Goal: Task Accomplishment & Management: Complete application form

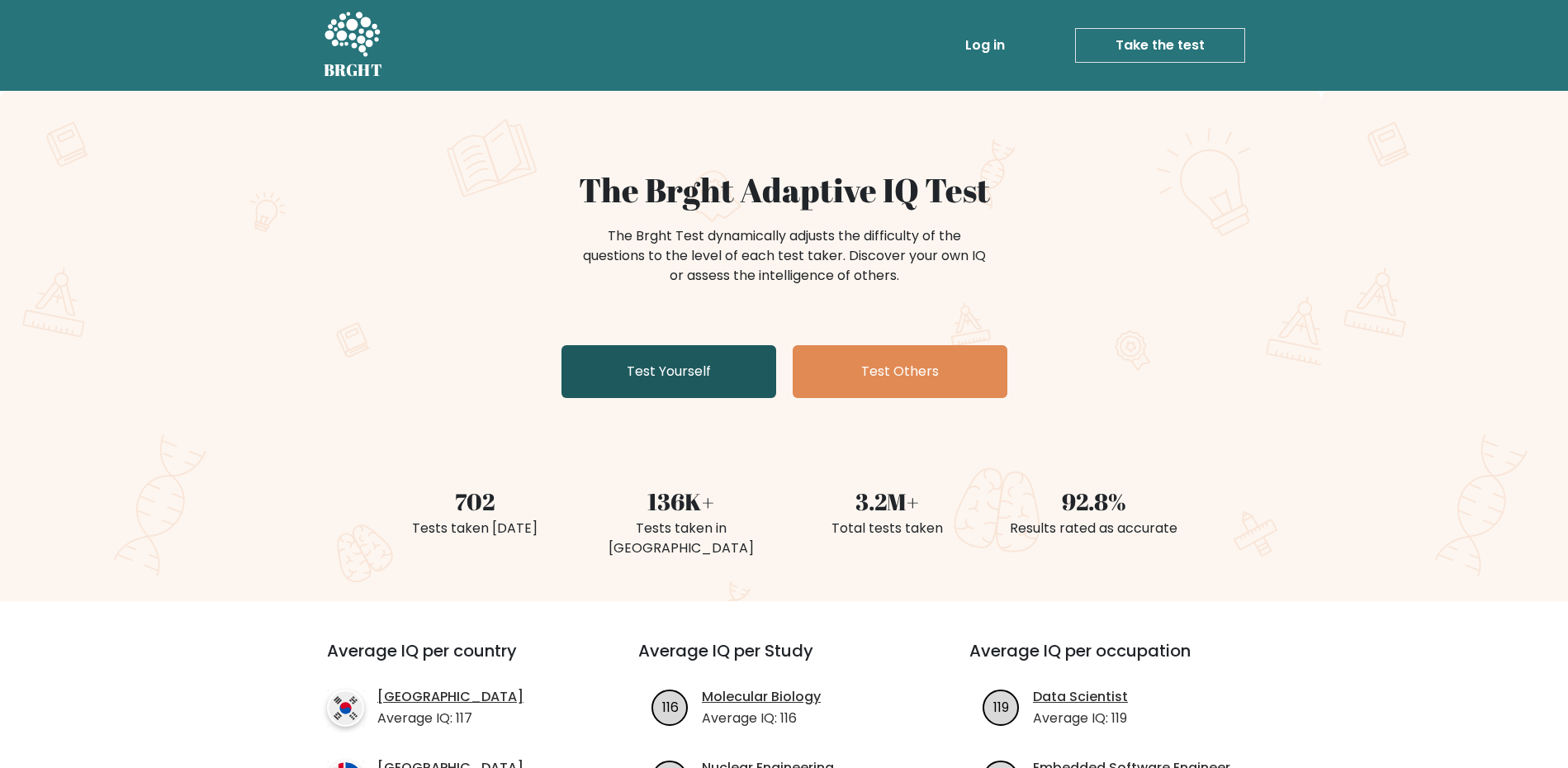
click at [628, 376] on link "Test Yourself" at bounding box center [668, 372] width 215 height 53
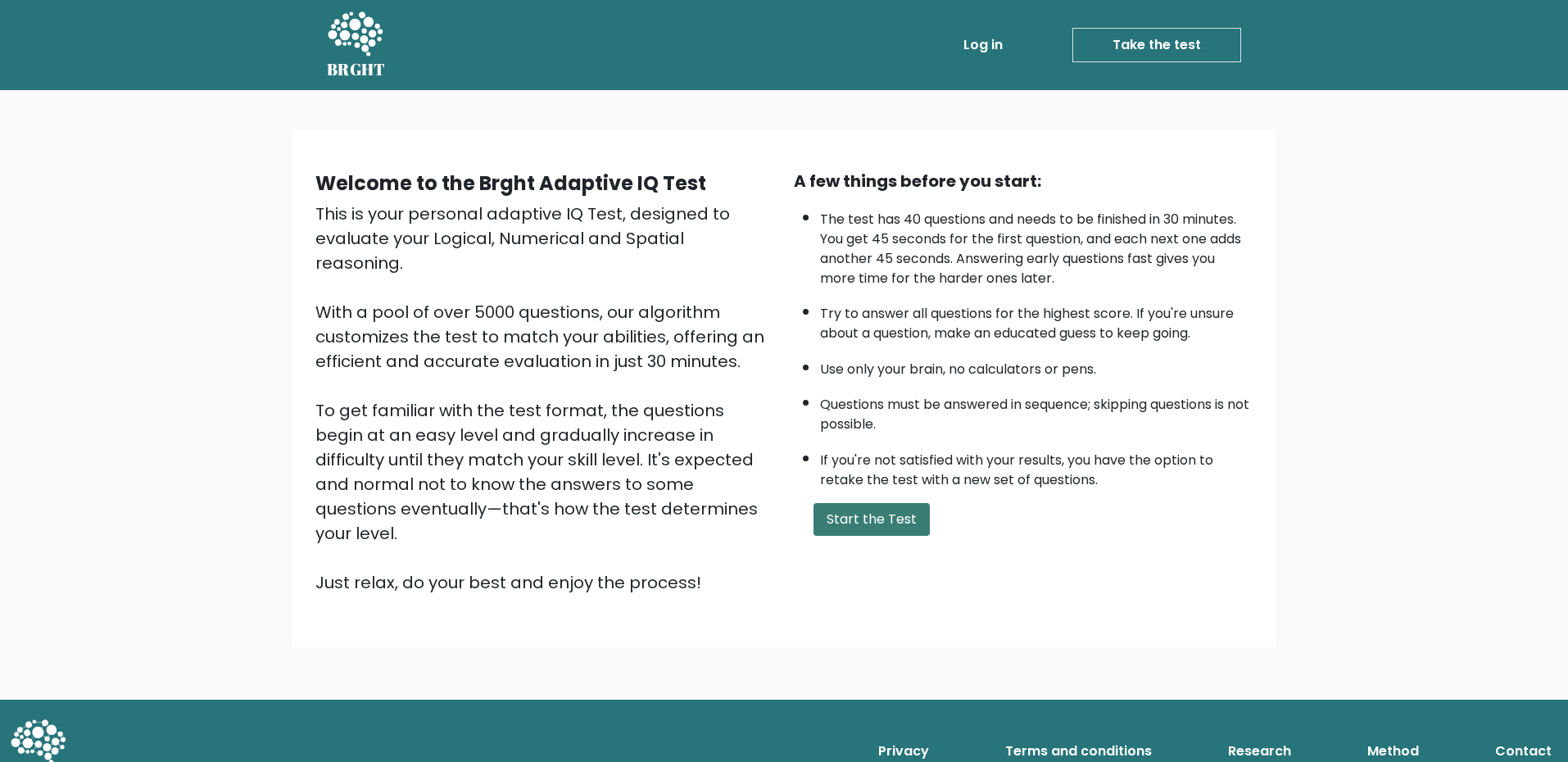
click at [888, 522] on button "Start the Test" at bounding box center [872, 519] width 116 height 33
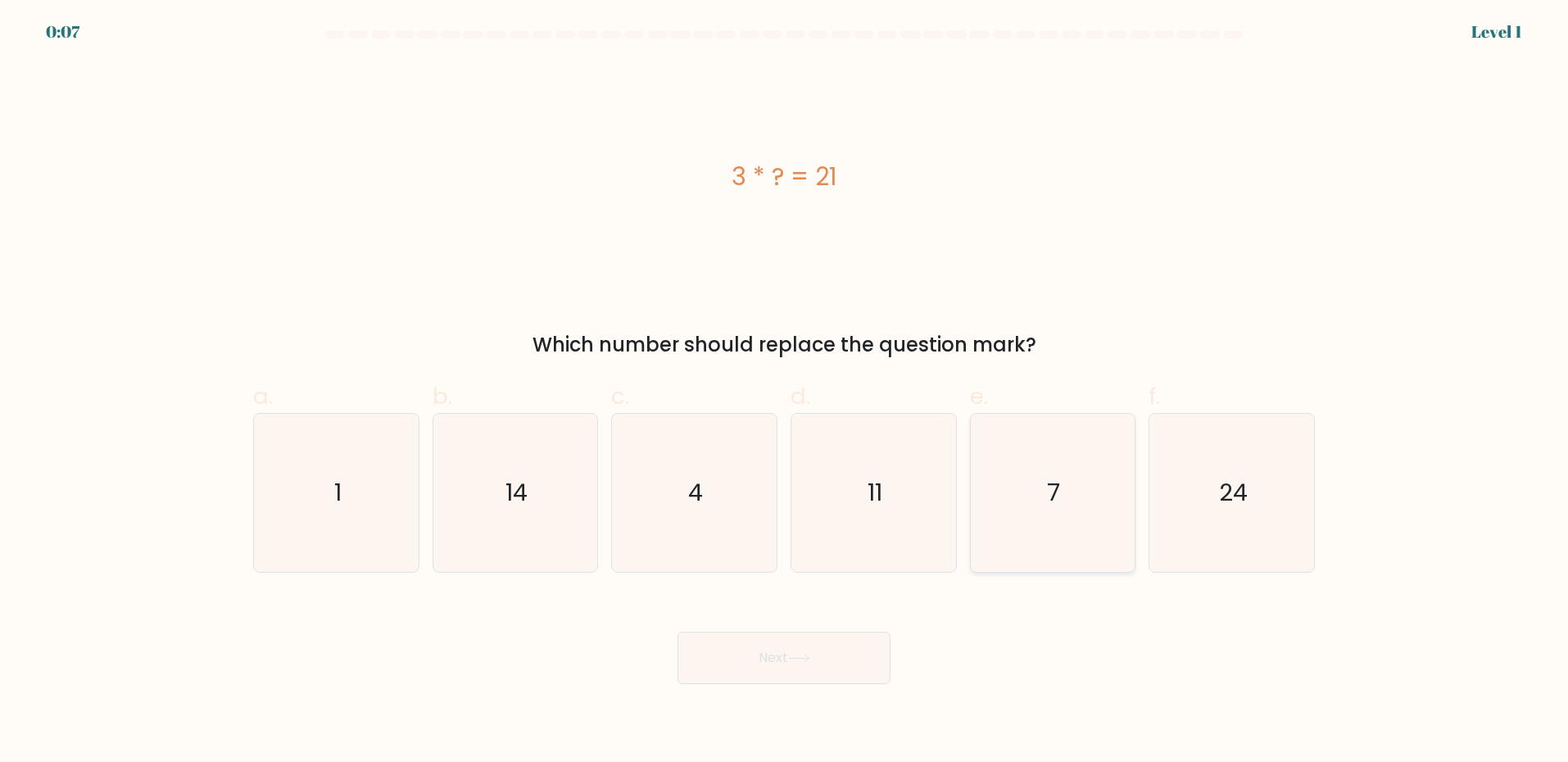
click at [1096, 502] on icon "7" at bounding box center [1053, 493] width 158 height 158
click at [785, 392] on input "e. 7" at bounding box center [784, 386] width 1 height 11
radio input "true"
click at [783, 663] on button "Next" at bounding box center [783, 658] width 213 height 52
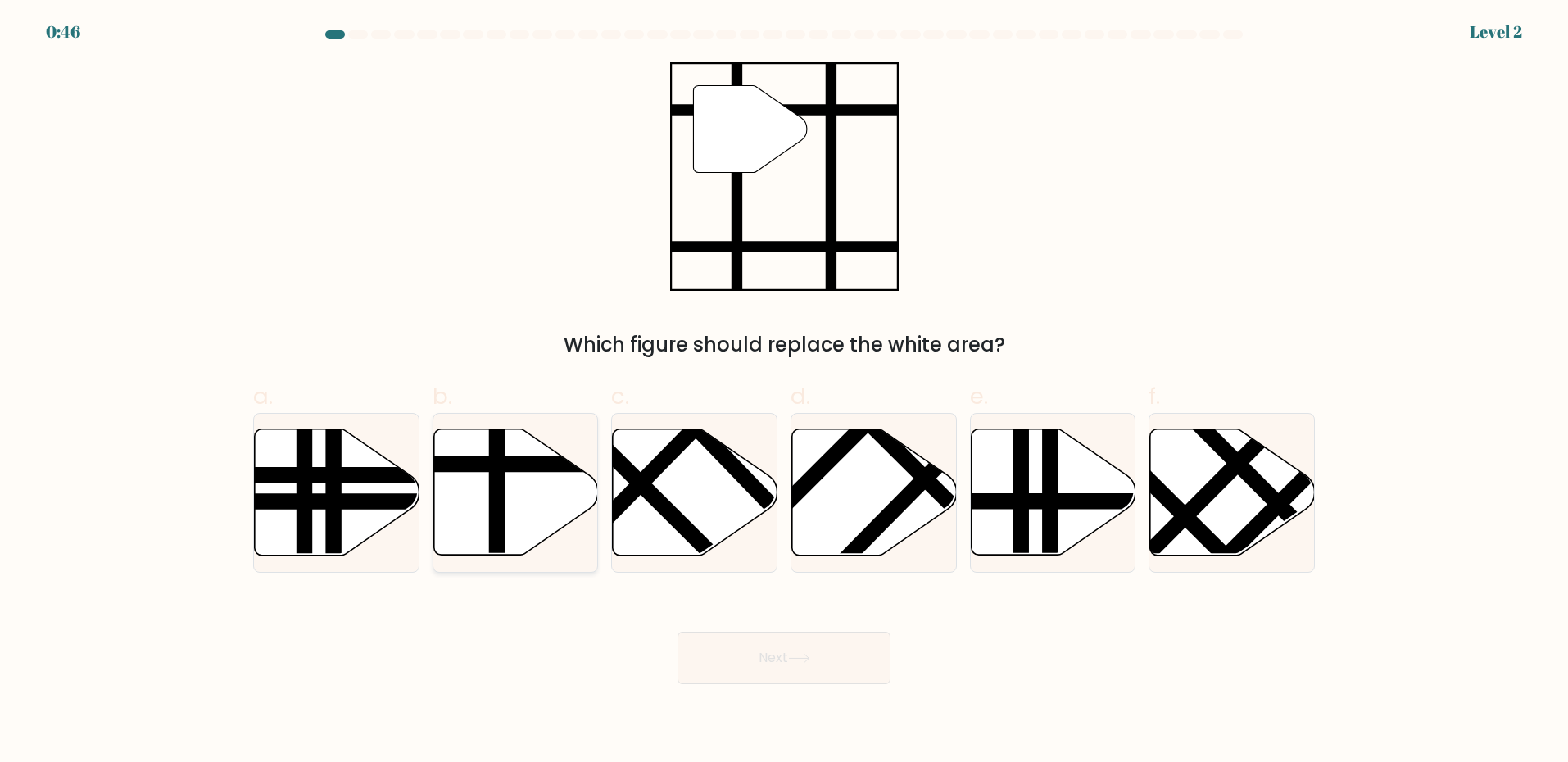
click at [555, 465] on line at bounding box center [566, 465] width 332 height 0
click at [784, 392] on input "b." at bounding box center [784, 386] width 1 height 11
radio input "true"
click at [757, 646] on button "Next" at bounding box center [783, 658] width 213 height 52
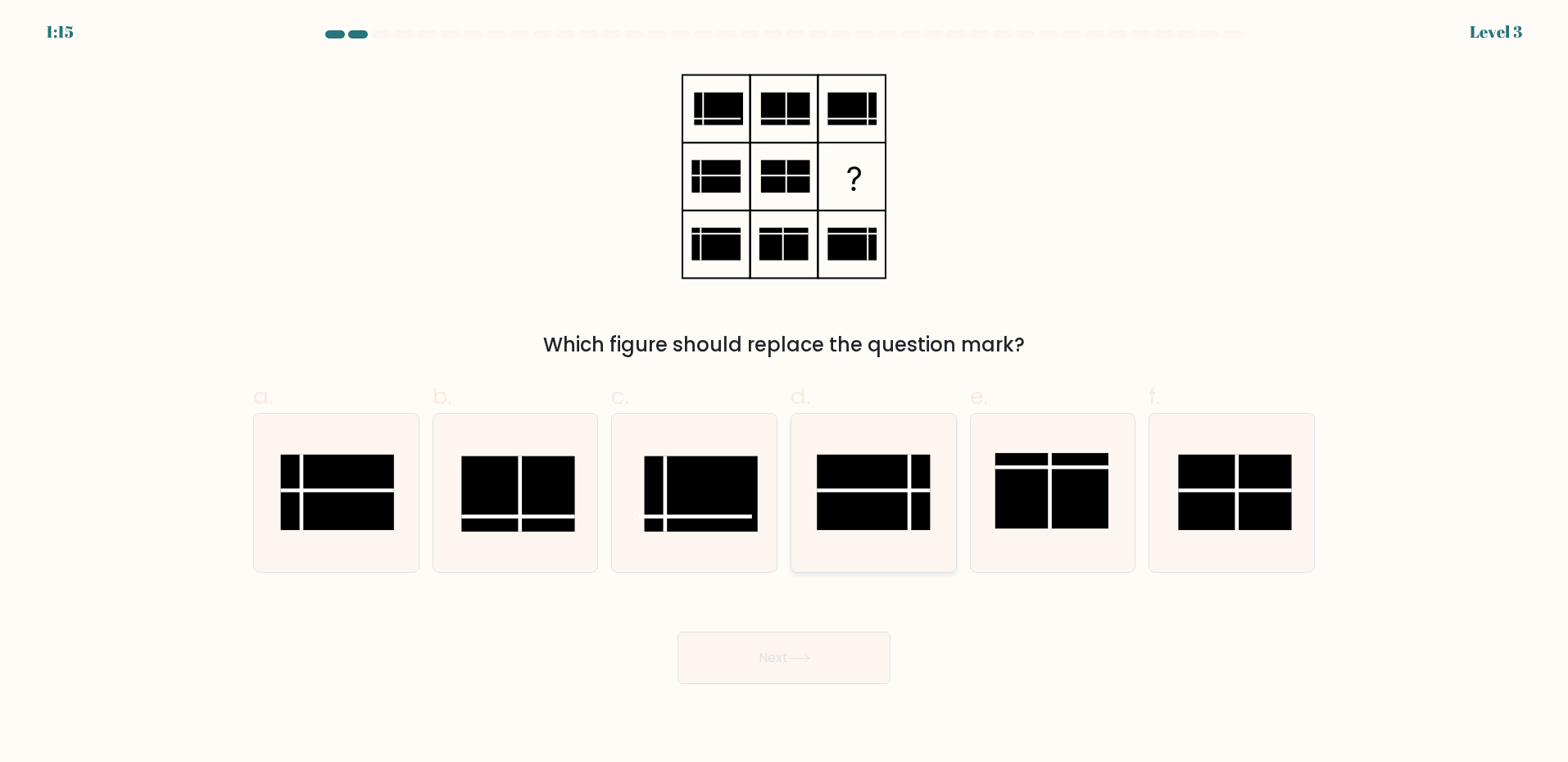
click at [875, 498] on rect at bounding box center [873, 492] width 113 height 75
click at [785, 392] on input "d." at bounding box center [784, 386] width 1 height 11
radio input "true"
click at [822, 655] on button "Next" at bounding box center [783, 658] width 213 height 52
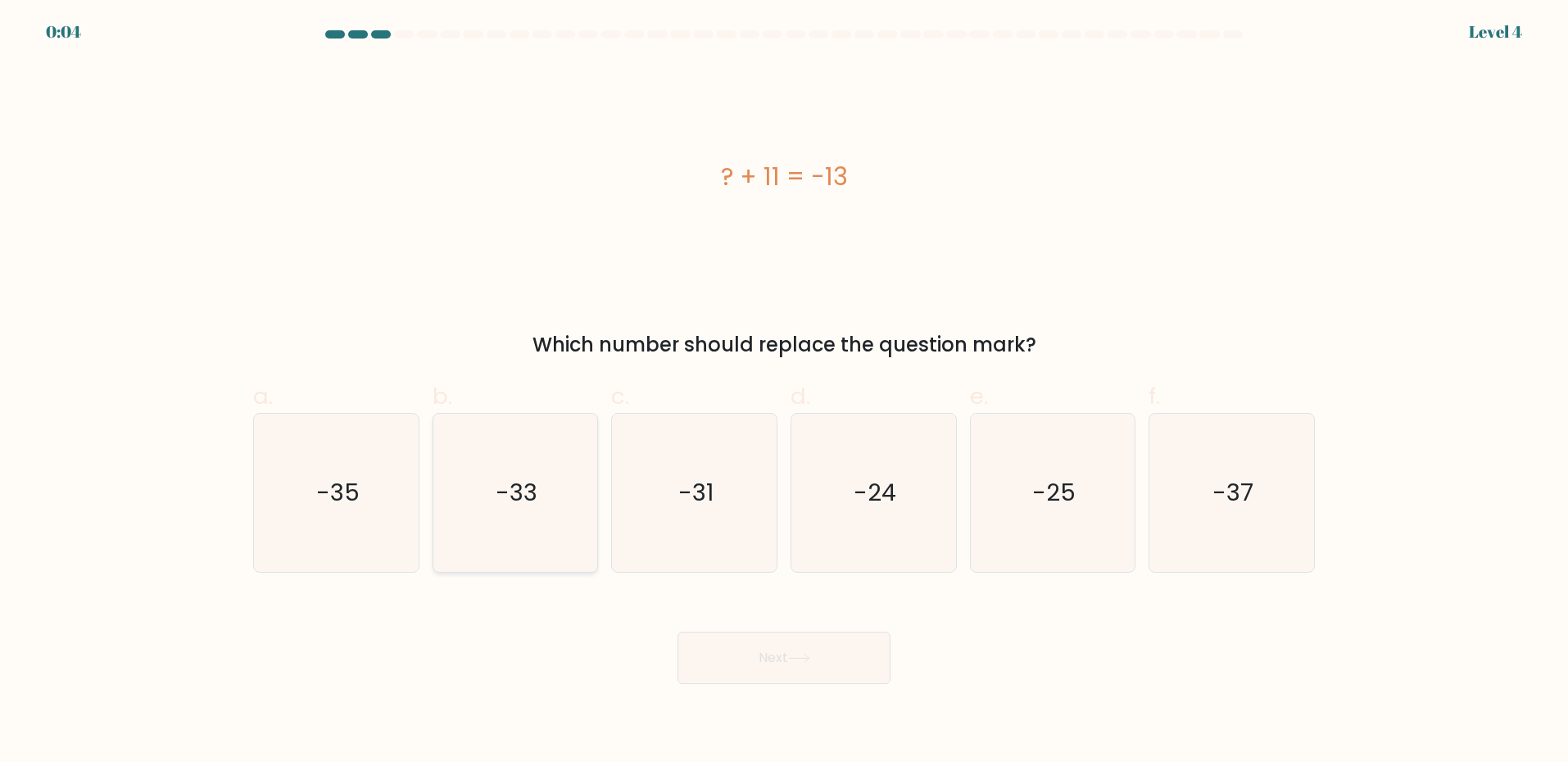
click at [521, 525] on icon "-33" at bounding box center [515, 493] width 158 height 158
click at [784, 392] on input "b. -33" at bounding box center [784, 386] width 1 height 11
radio input "true"
click at [753, 651] on button "Next" at bounding box center [783, 658] width 213 height 52
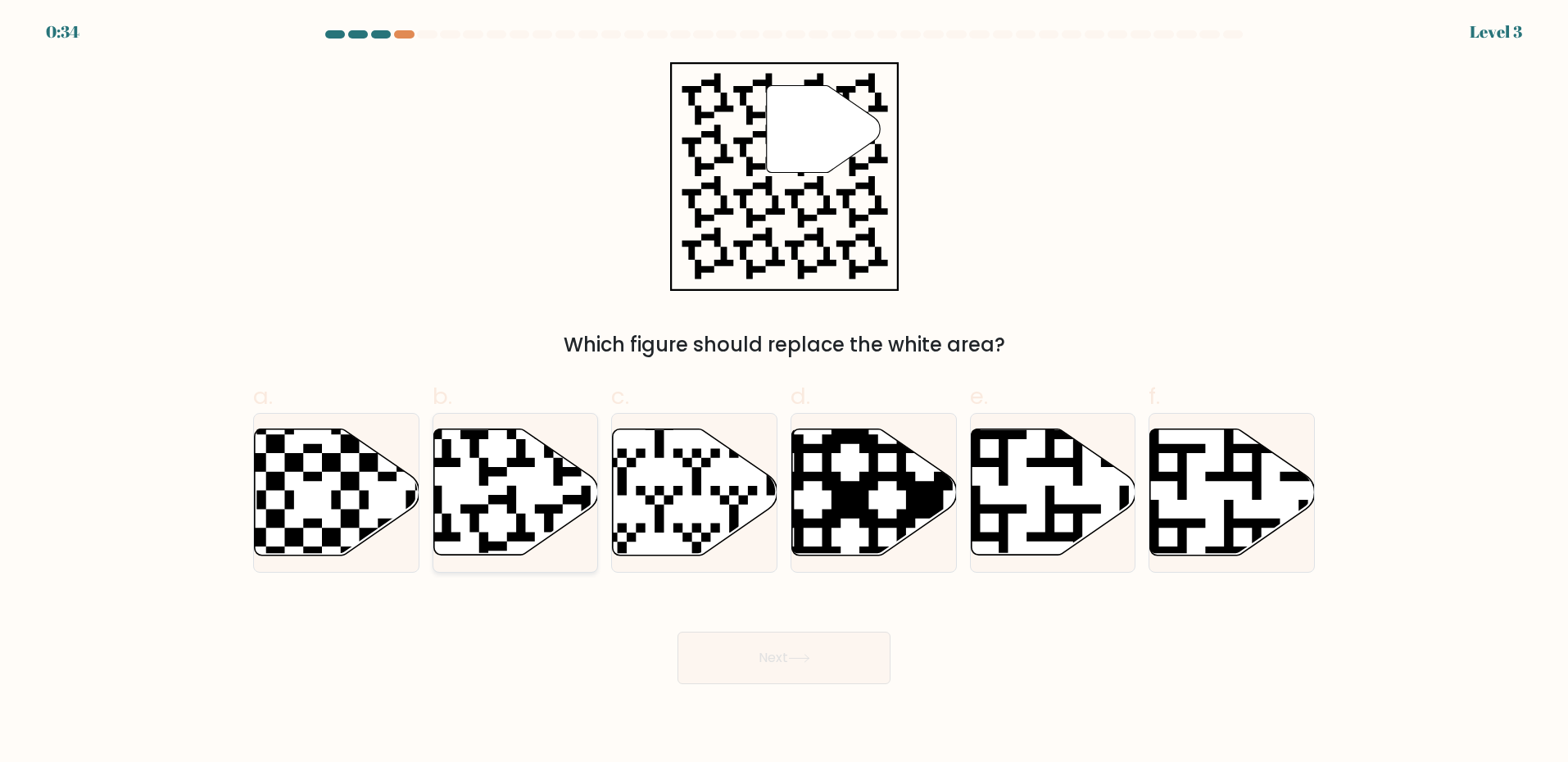
click at [491, 486] on icon at bounding box center [516, 493] width 165 height 126
click at [784, 392] on input "b." at bounding box center [784, 386] width 1 height 11
radio input "true"
click at [726, 656] on button "Next" at bounding box center [783, 658] width 213 height 52
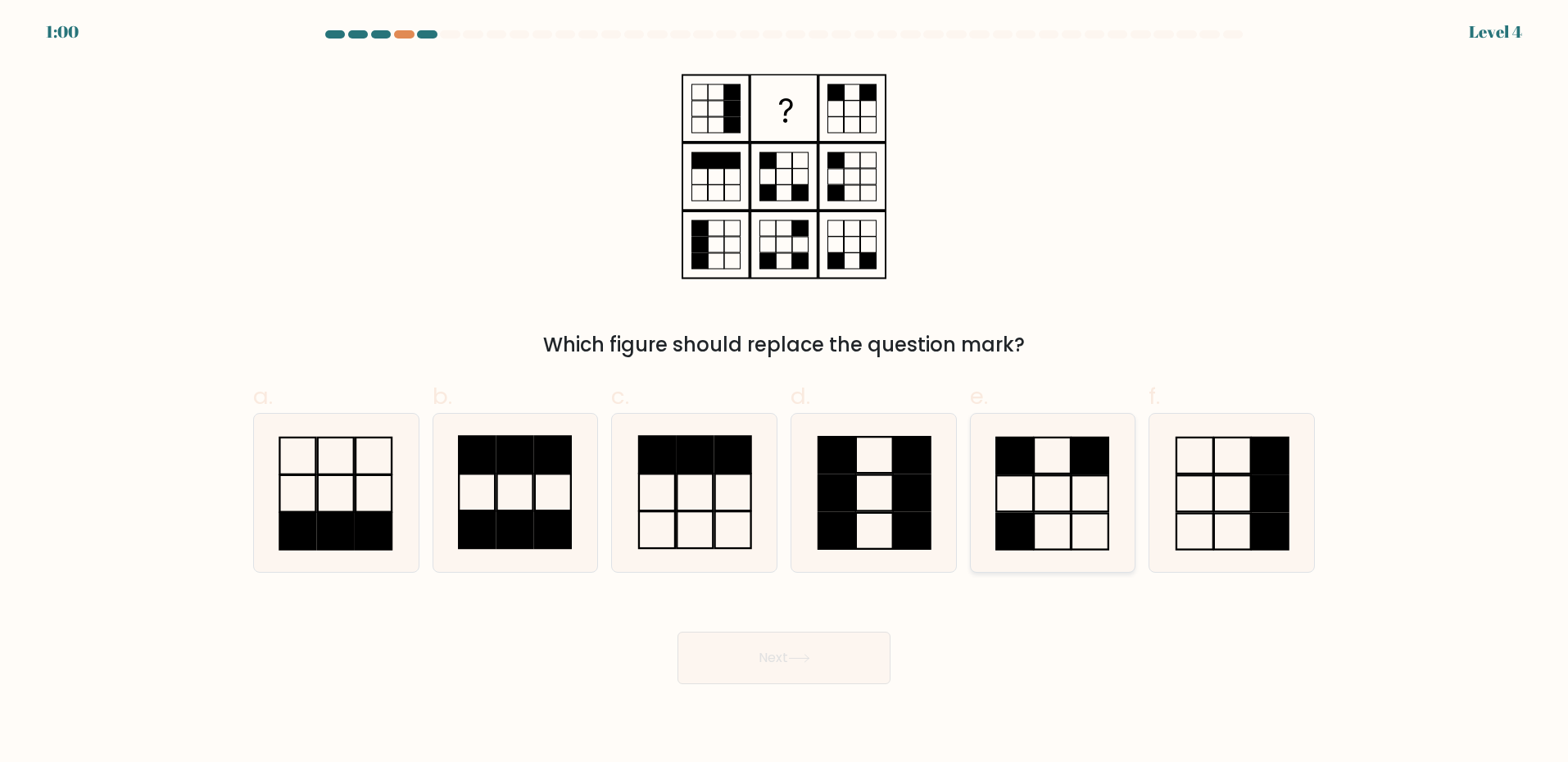
click at [1074, 476] on rect at bounding box center [1090, 493] width 37 height 36
click at [785, 392] on input "e." at bounding box center [784, 386] width 1 height 11
radio input "true"
click at [844, 655] on button "Next" at bounding box center [783, 658] width 213 height 52
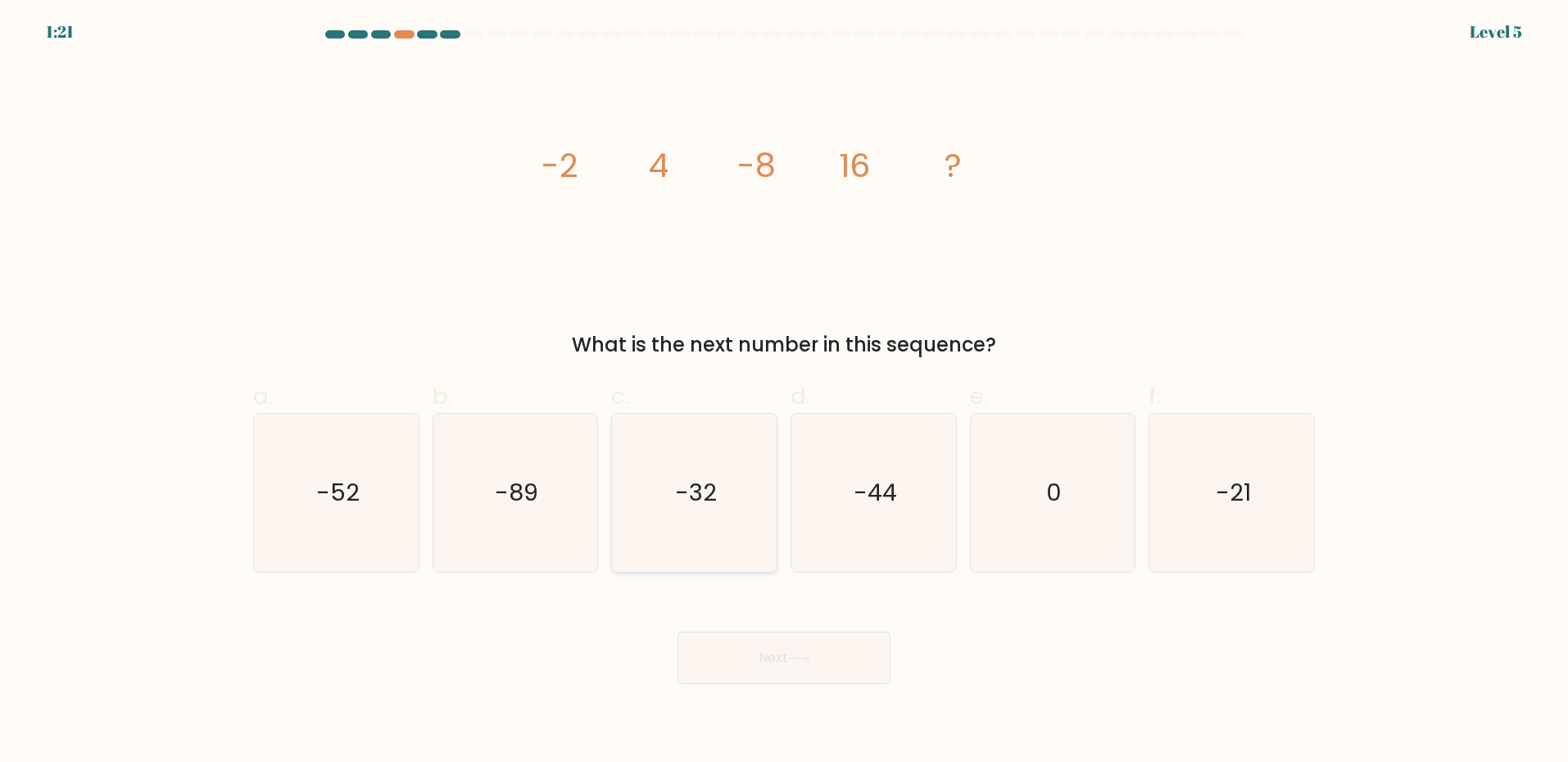
click at [680, 528] on icon "-32" at bounding box center [695, 493] width 158 height 158
click at [784, 392] on input "c. -32" at bounding box center [784, 386] width 1 height 11
radio input "true"
click at [778, 653] on button "Next" at bounding box center [783, 658] width 213 height 52
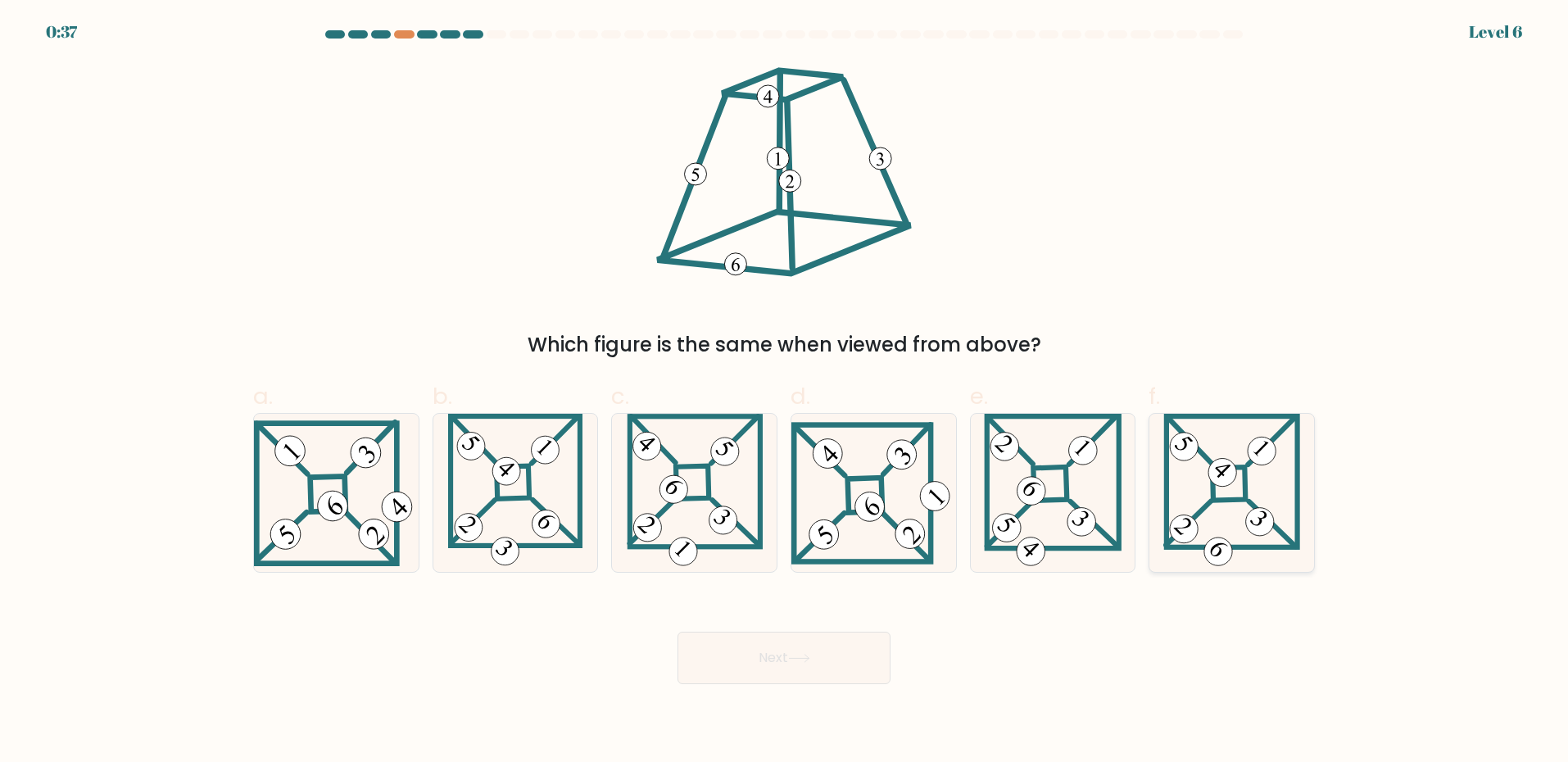
click at [1240, 474] on icon at bounding box center [1231, 493] width 136 height 158
click at [785, 392] on input "f." at bounding box center [784, 386] width 1 height 11
radio input "true"
click at [826, 658] on button "Next" at bounding box center [783, 658] width 213 height 52
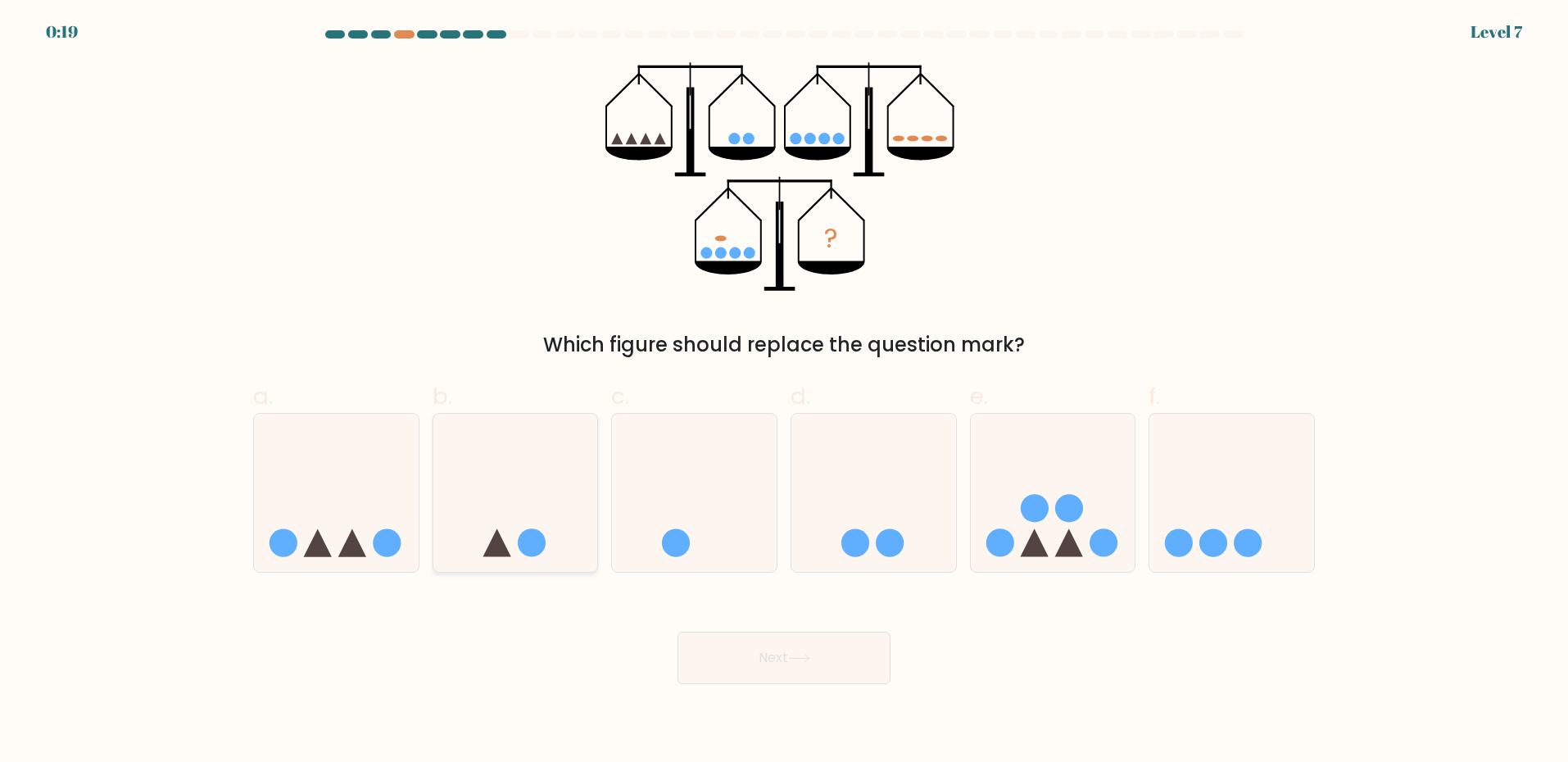
drag, startPoint x: 559, startPoint y: 504, endPoint x: 618, endPoint y: 621, distance: 131.0
click at [558, 507] on icon at bounding box center [516, 493] width 165 height 136
click at [784, 392] on input "b." at bounding box center [784, 386] width 1 height 11
radio input "true"
click at [765, 653] on button "Next" at bounding box center [783, 658] width 213 height 52
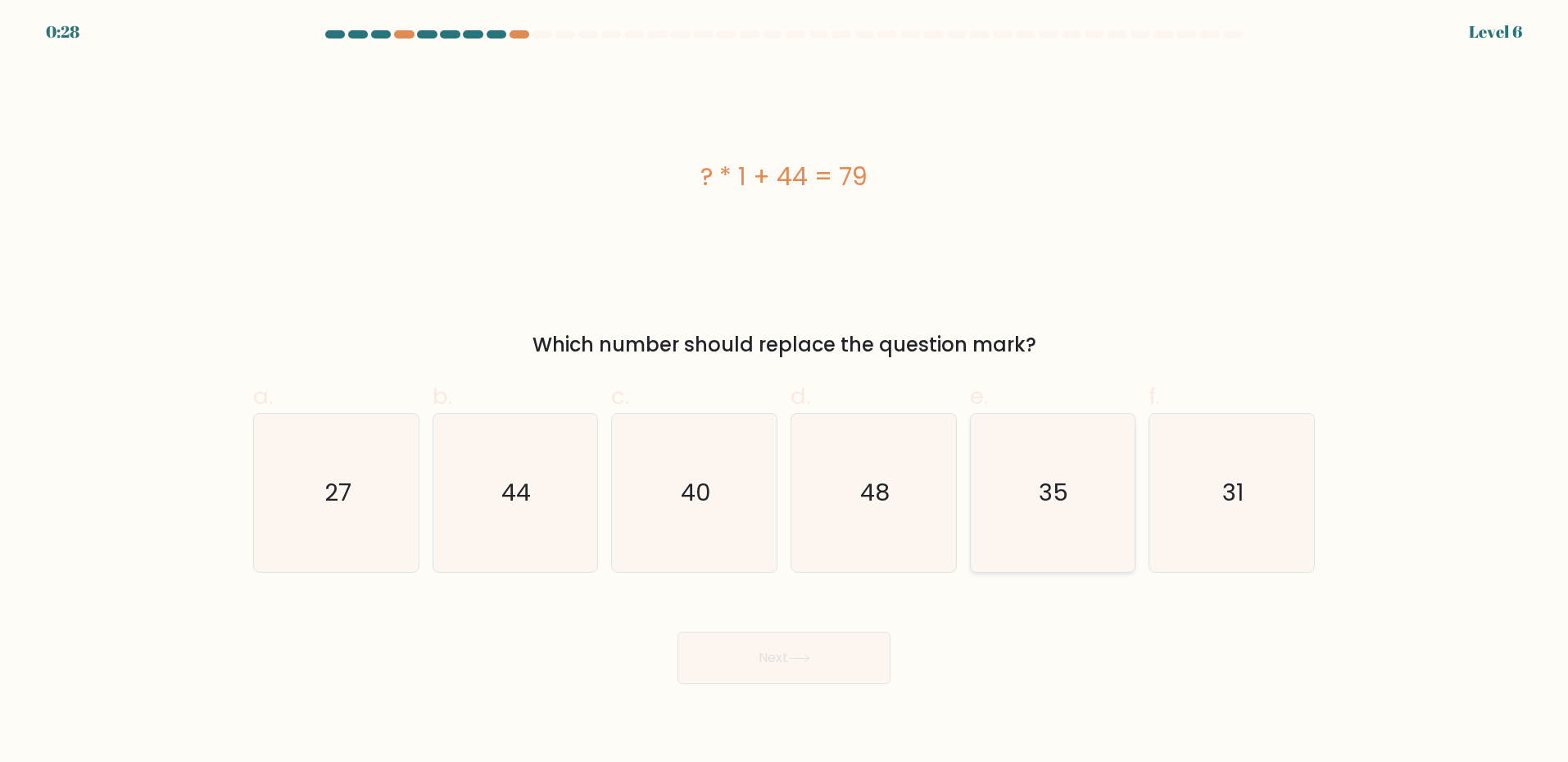
click at [1021, 484] on icon "35" at bounding box center [1053, 493] width 158 height 158
click at [785, 392] on input "e. 35" at bounding box center [784, 386] width 1 height 11
radio input "true"
click at [808, 658] on icon at bounding box center [798, 658] width 19 height 8
click at [750, 645] on button "Next" at bounding box center [783, 658] width 213 height 52
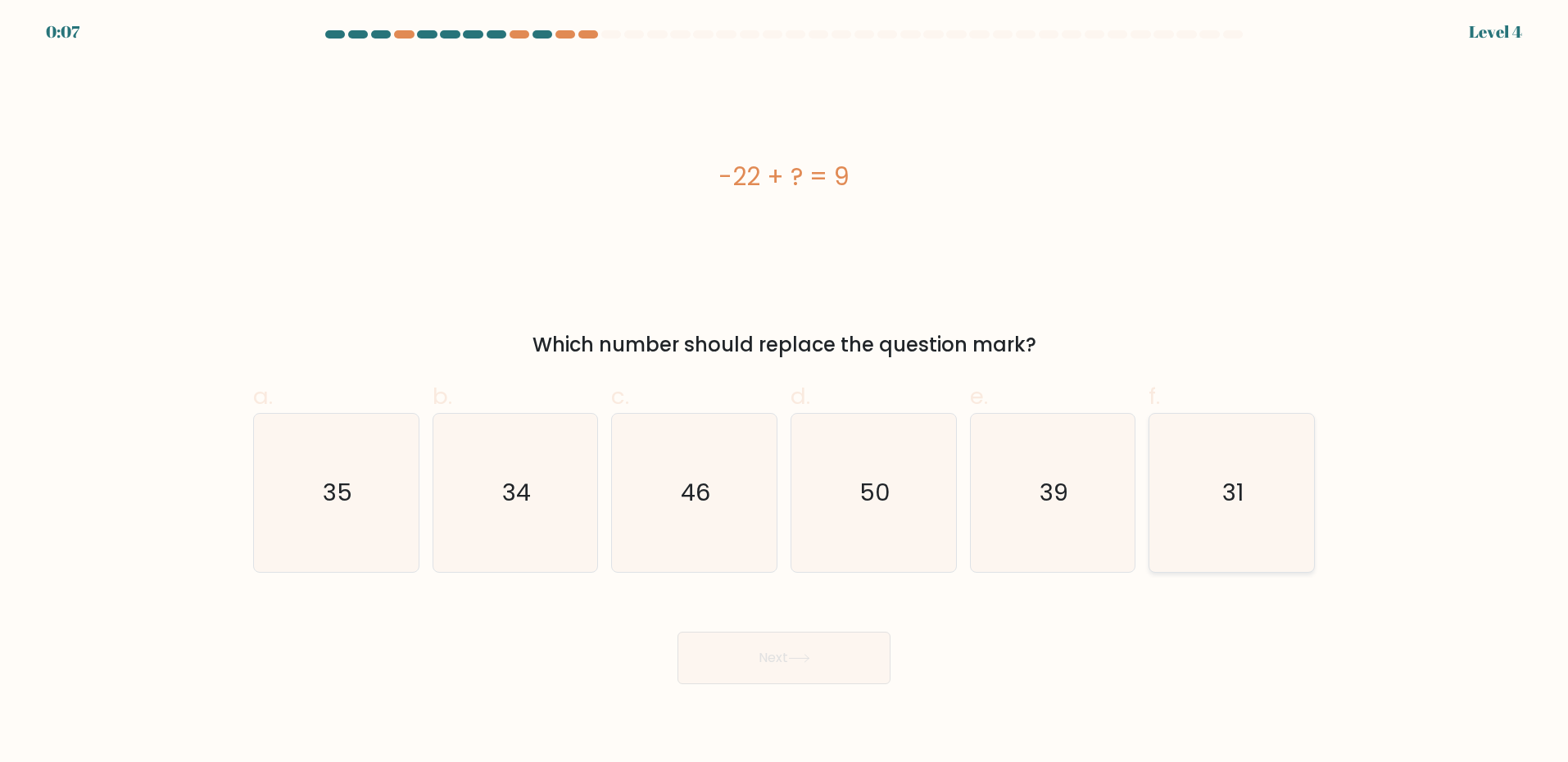
click at [1155, 544] on icon "31" at bounding box center [1232, 493] width 158 height 158
click at [785, 392] on input "f. 31" at bounding box center [784, 386] width 1 height 11
radio input "true"
click at [842, 664] on button "Next" at bounding box center [783, 658] width 213 height 52
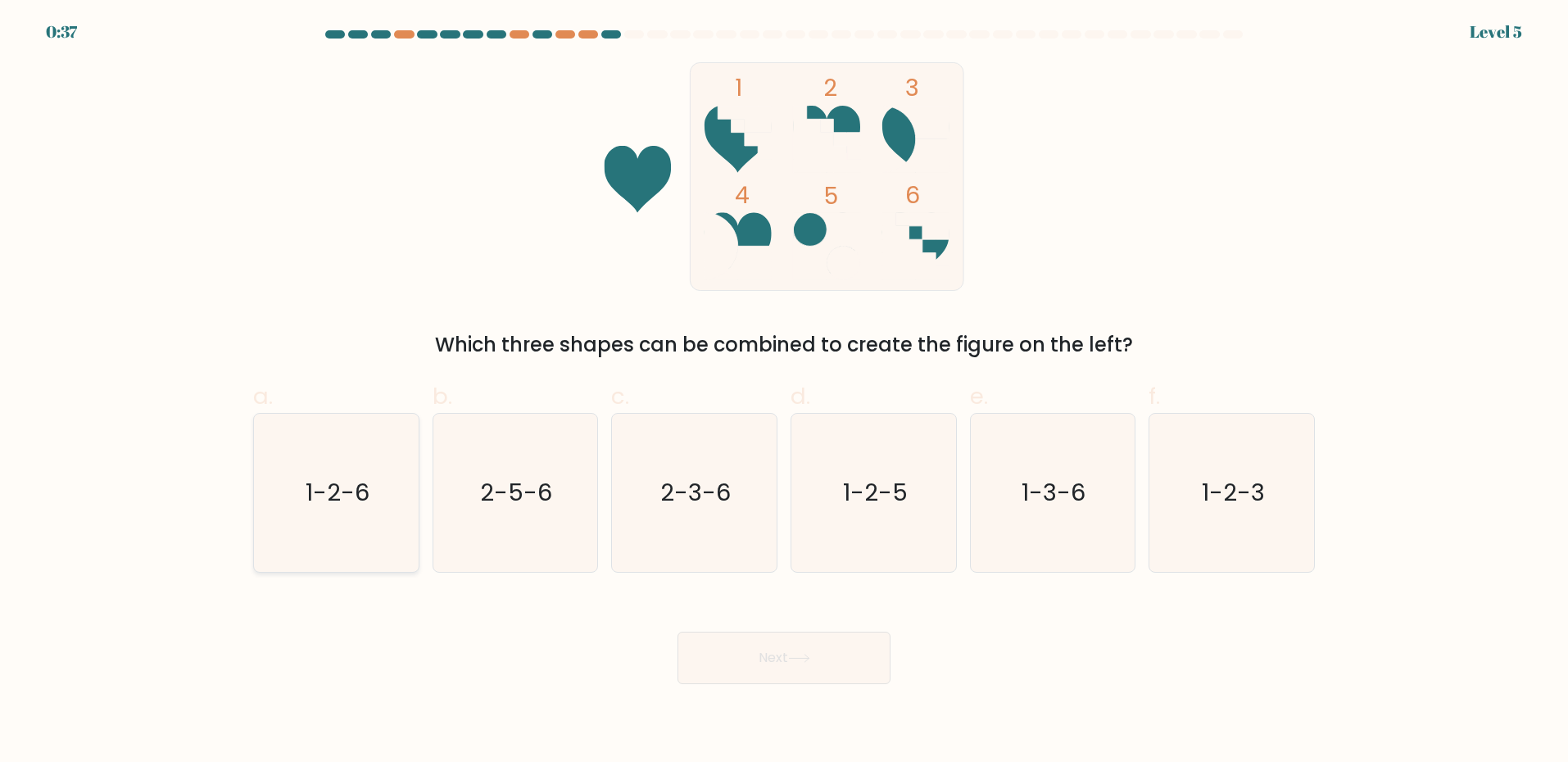
click at [336, 506] on text "1-2-6" at bounding box center [338, 493] width 64 height 33
click at [784, 392] on input "a. 1-2-6" at bounding box center [784, 386] width 1 height 11
radio input "true"
click at [760, 663] on button "Next" at bounding box center [783, 658] width 213 height 52
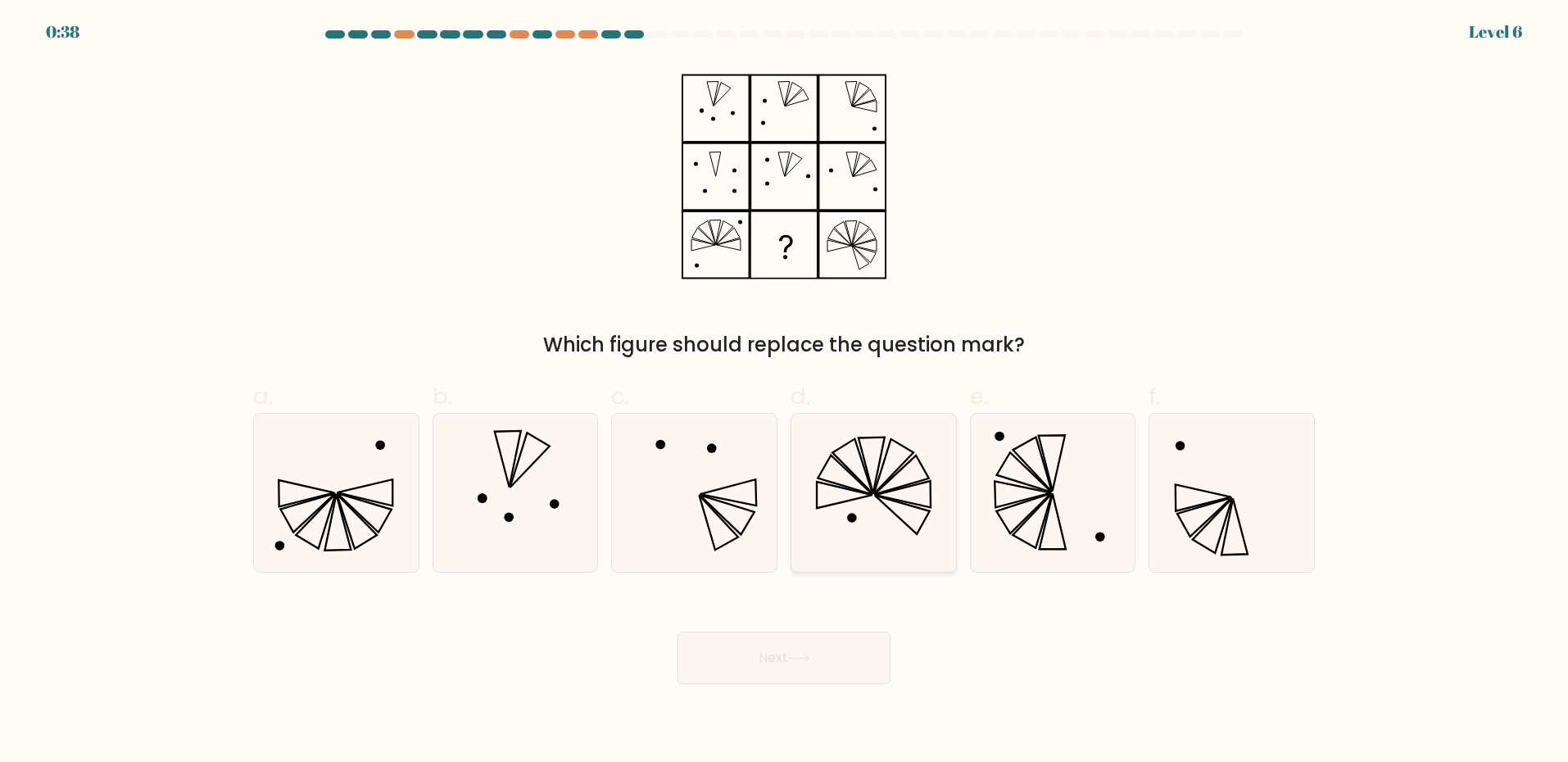
click at [883, 529] on icon at bounding box center [874, 493] width 158 height 158
click at [785, 392] on input "d." at bounding box center [784, 386] width 1 height 11
radio input "true"
click at [818, 651] on button "Next" at bounding box center [783, 658] width 213 height 52
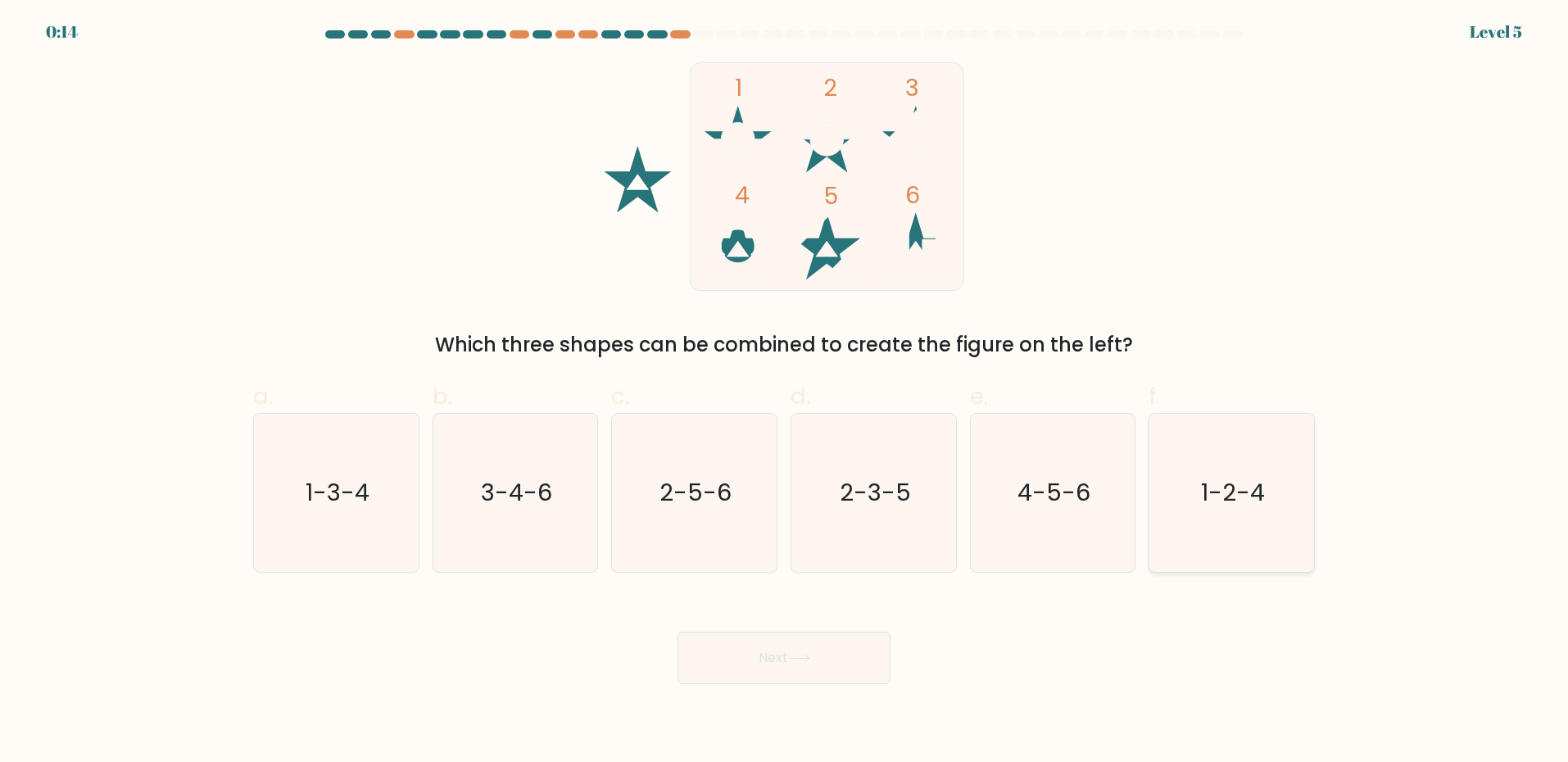
click at [1206, 489] on text "1-2-4" at bounding box center [1234, 493] width 64 height 33
click at [785, 392] on input "f. 1-2-4" at bounding box center [784, 386] width 1 height 11
radio input "true"
click at [847, 670] on button "Next" at bounding box center [783, 658] width 213 height 52
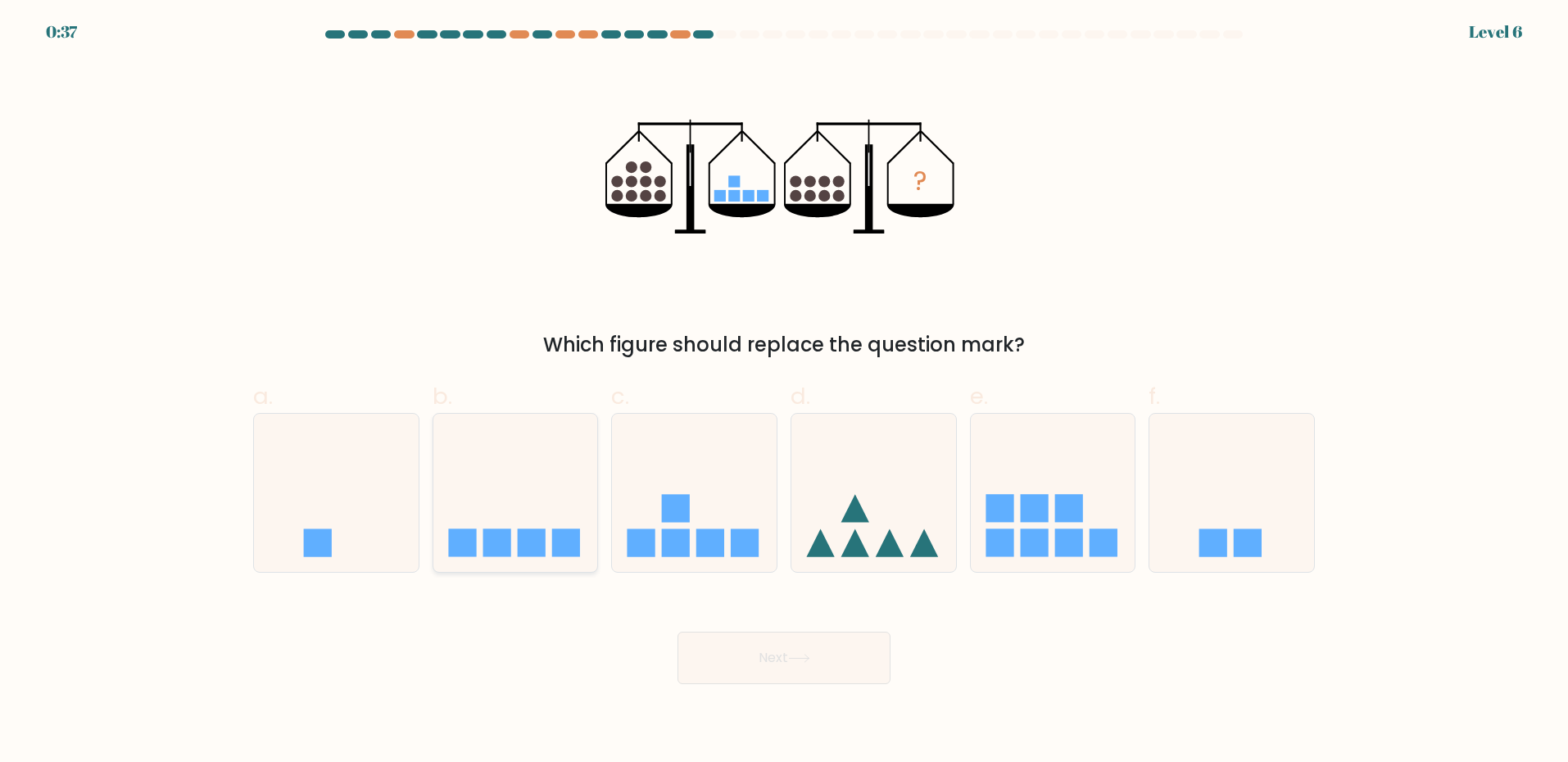
click at [545, 511] on icon at bounding box center [516, 493] width 165 height 136
click at [784, 392] on input "b." at bounding box center [784, 386] width 1 height 11
radio input "true"
click at [788, 663] on button "Next" at bounding box center [783, 658] width 213 height 52
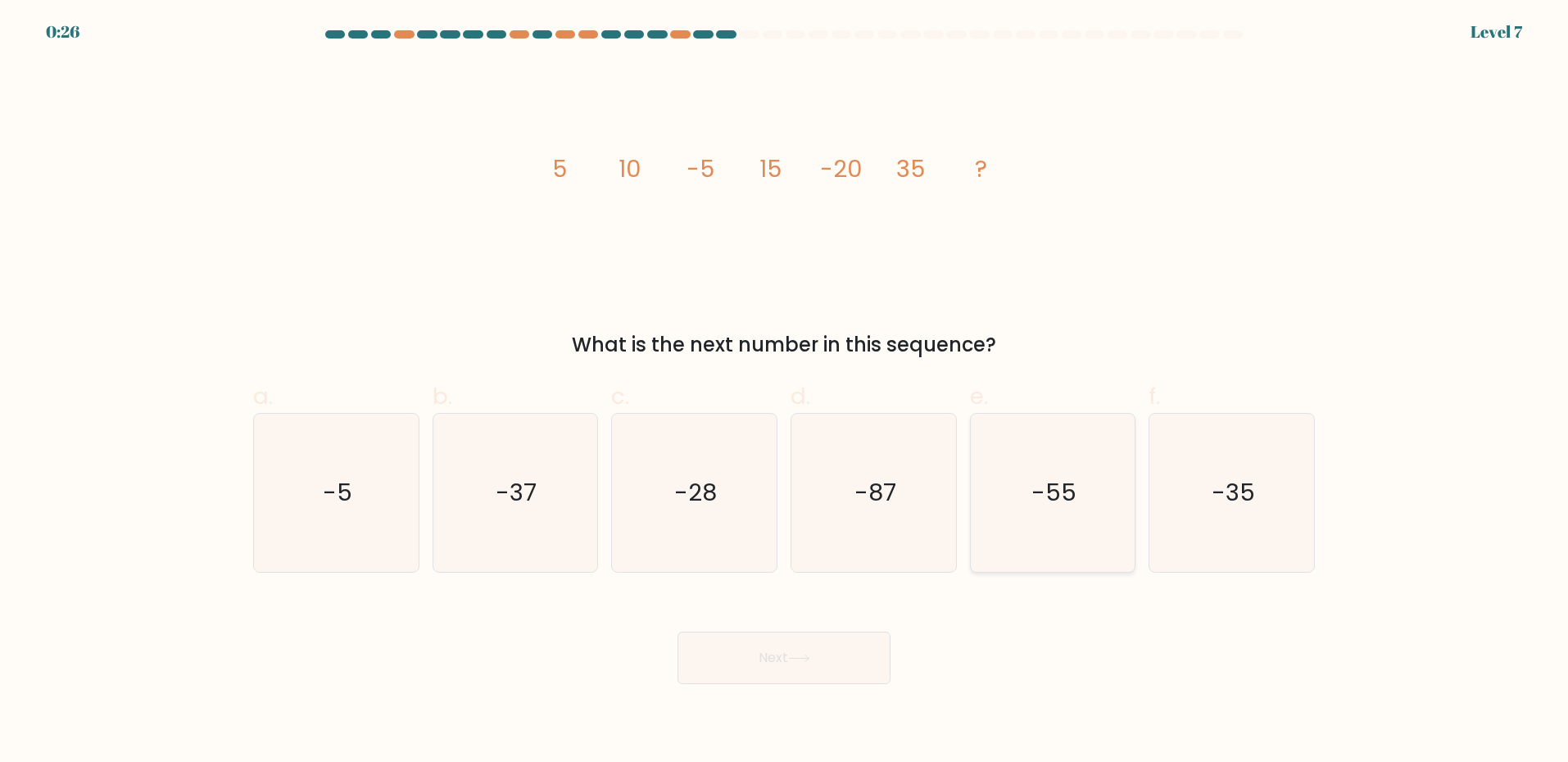
click at [1030, 518] on icon "-55" at bounding box center [1053, 493] width 158 height 158
click at [785, 392] on input "e. -55" at bounding box center [784, 386] width 1 height 11
radio input "true"
click at [739, 644] on button "Next" at bounding box center [783, 658] width 213 height 52
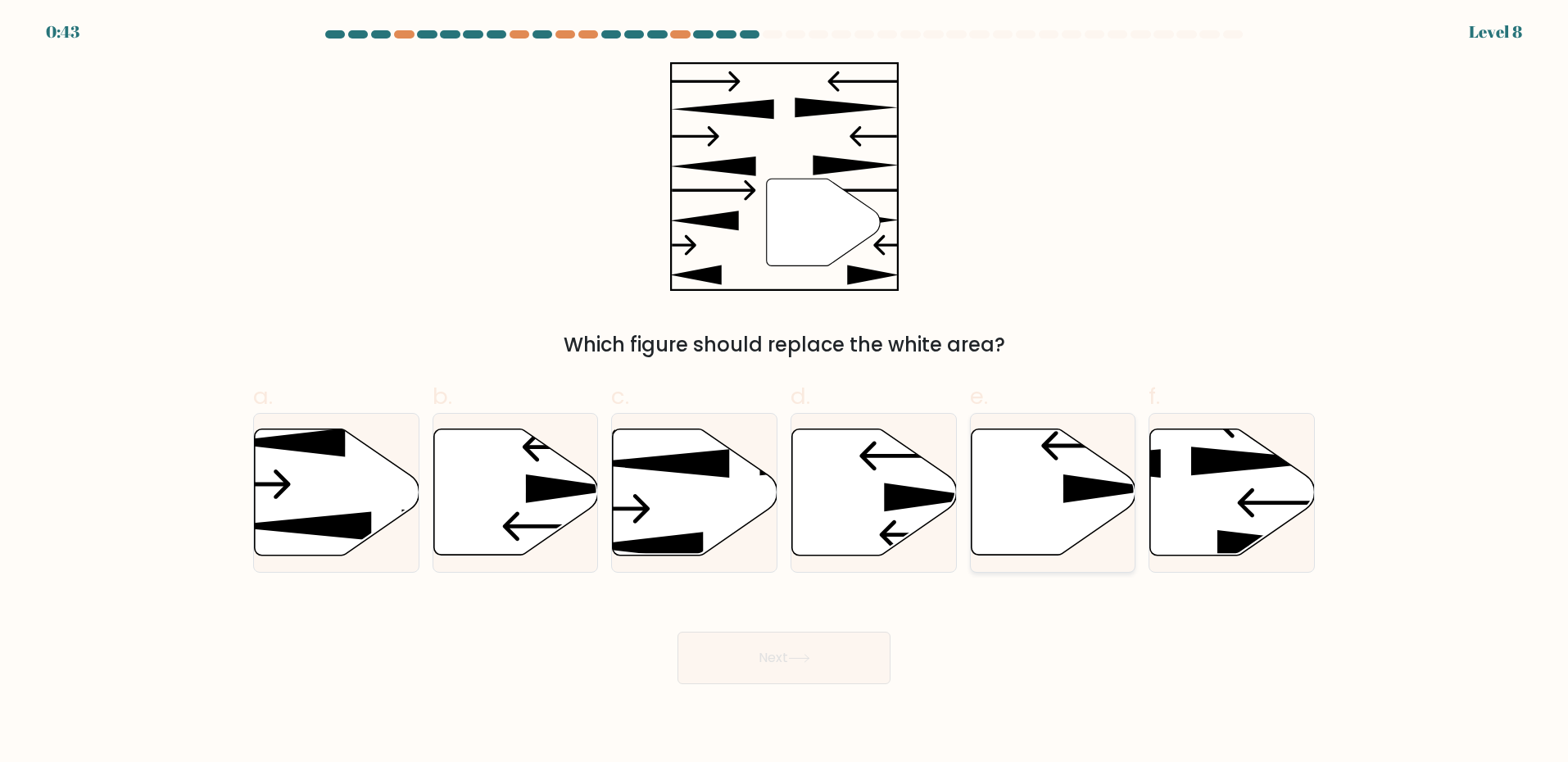
click at [1043, 495] on icon at bounding box center [1053, 493] width 165 height 126
click at [785, 392] on input "e." at bounding box center [784, 386] width 1 height 11
radio input "true"
click at [828, 652] on button "Next" at bounding box center [783, 658] width 213 height 52
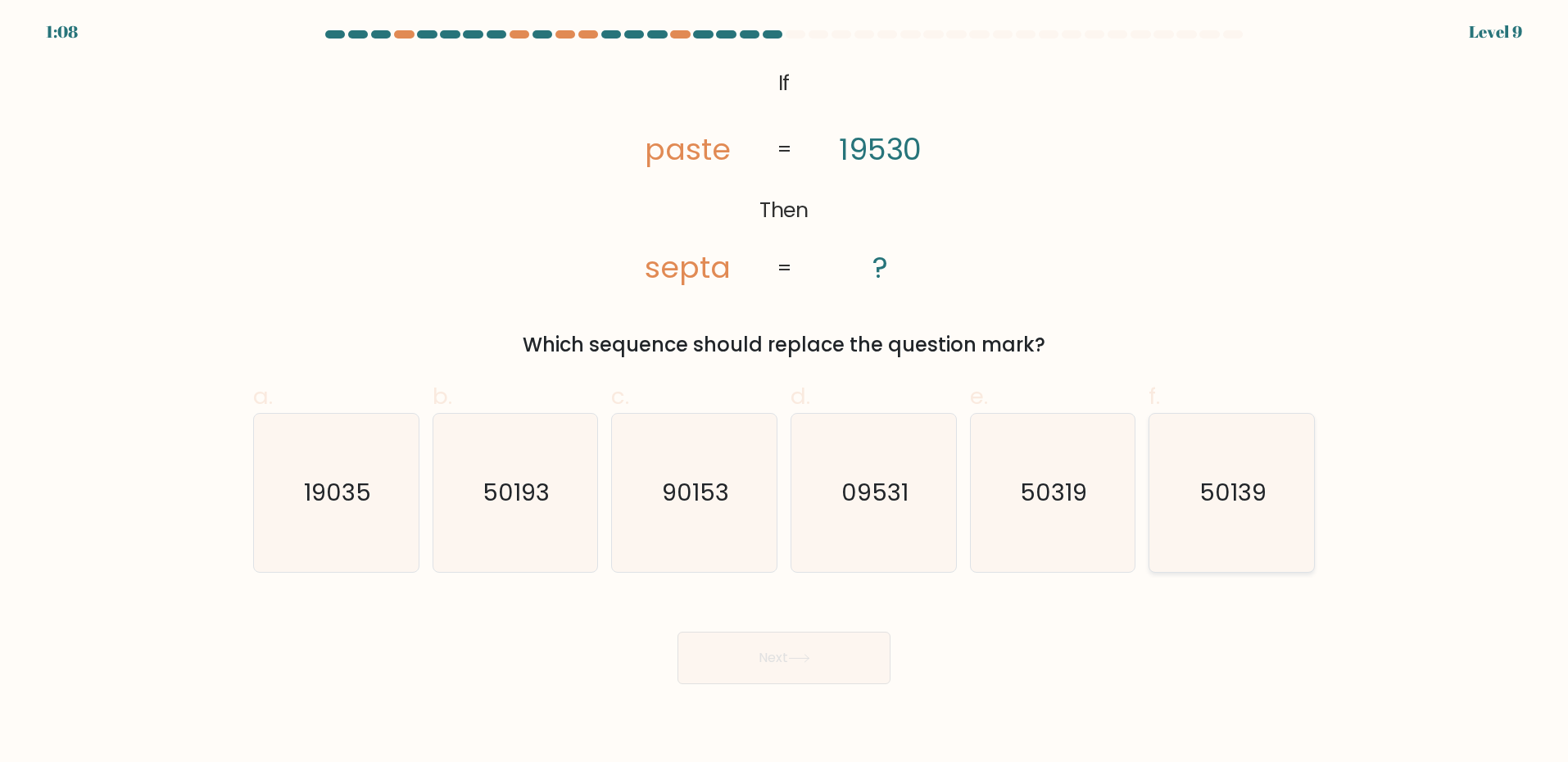
click at [1229, 446] on icon "50139" at bounding box center [1232, 493] width 158 height 158
click at [785, 392] on input "f. 50139" at bounding box center [784, 386] width 1 height 11
radio input "true"
click at [852, 655] on button "Next" at bounding box center [783, 658] width 213 height 52
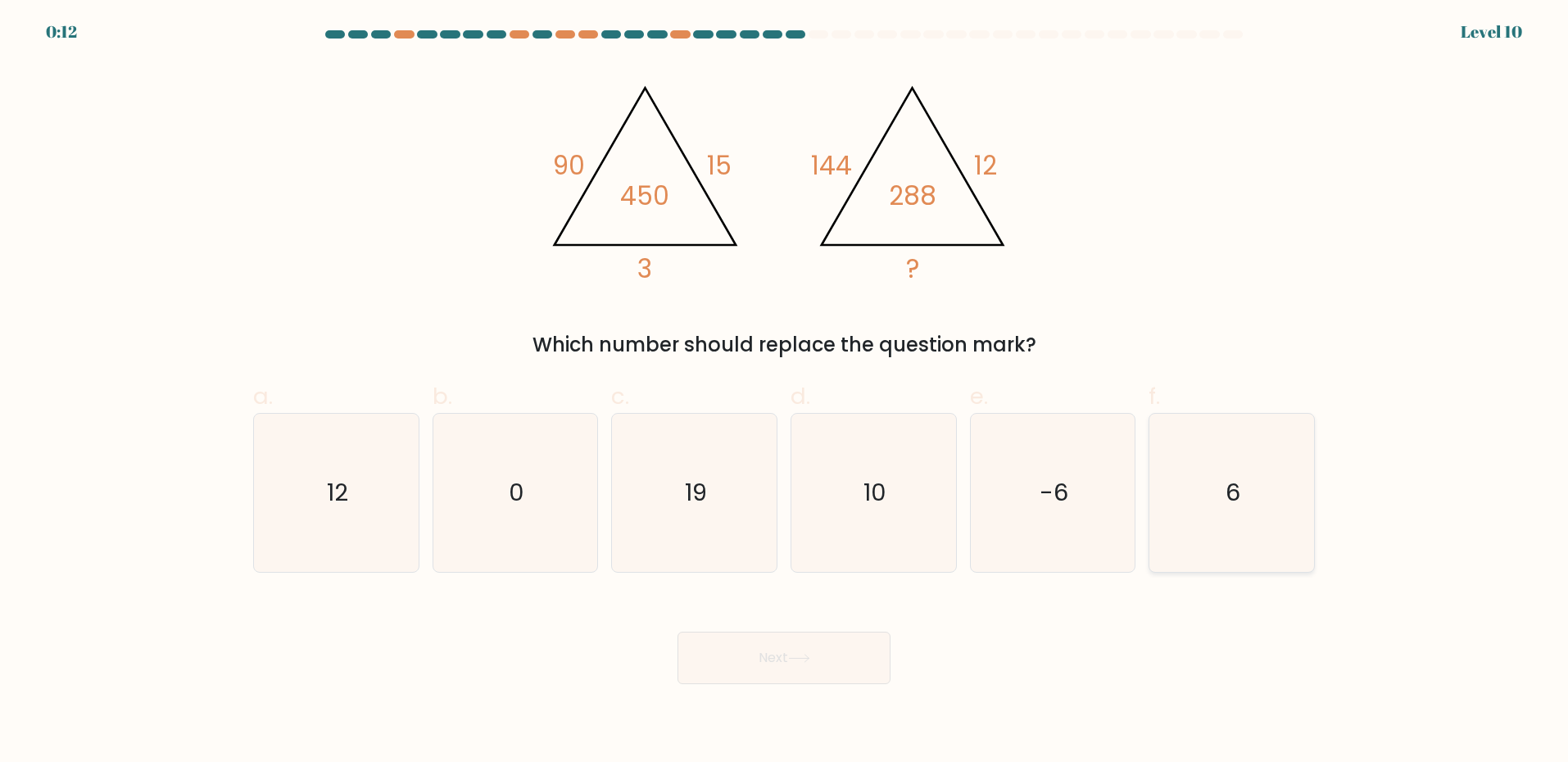
click at [1232, 514] on icon "6" at bounding box center [1232, 493] width 158 height 158
click at [785, 392] on input "f. 6" at bounding box center [784, 386] width 1 height 11
radio input "true"
click at [835, 662] on button "Next" at bounding box center [783, 658] width 213 height 52
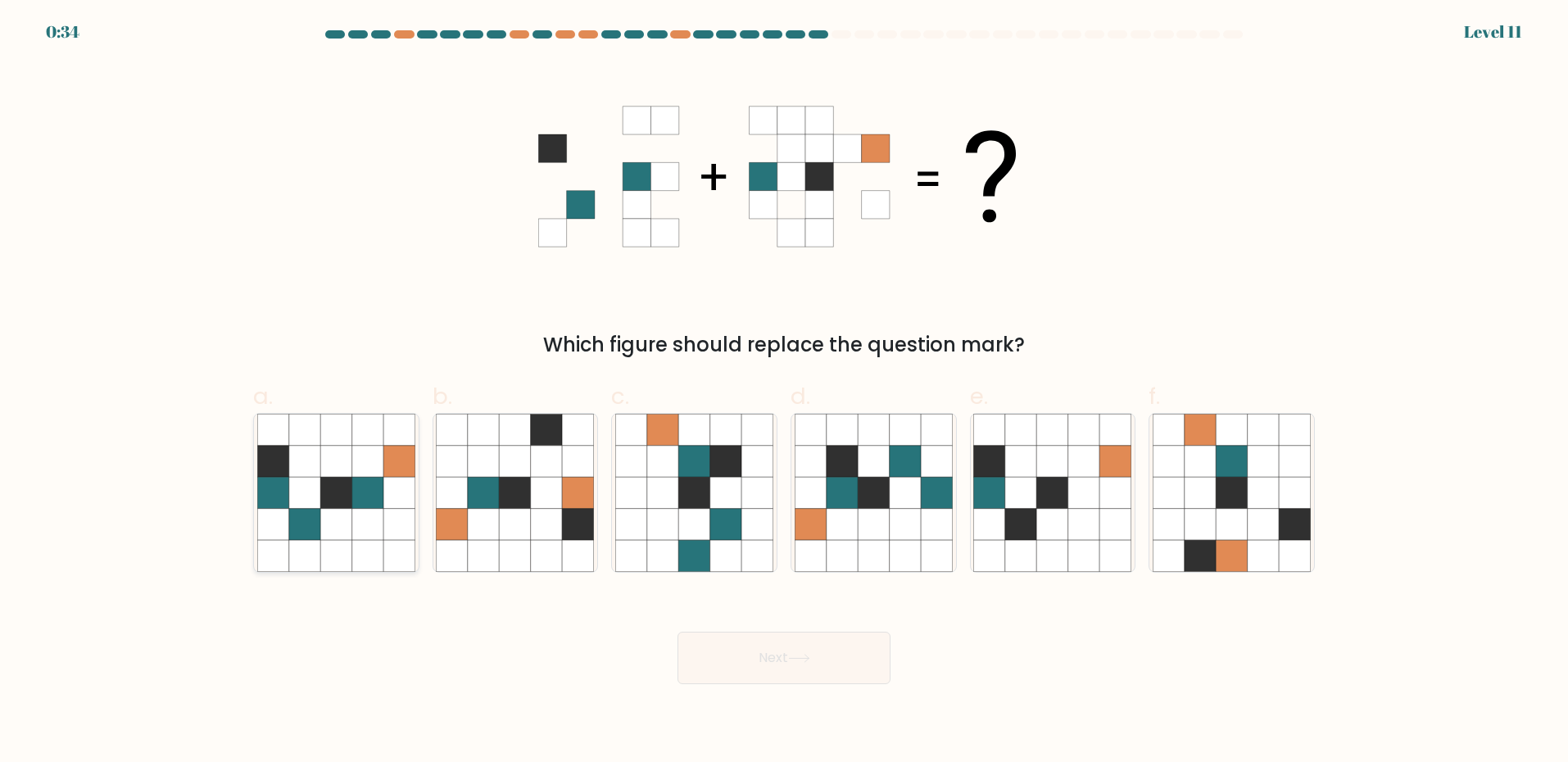
click at [323, 511] on icon at bounding box center [335, 524] width 31 height 31
click at [784, 392] on input "a." at bounding box center [784, 386] width 1 height 11
radio input "true"
click at [776, 645] on button "Next" at bounding box center [783, 658] width 213 height 52
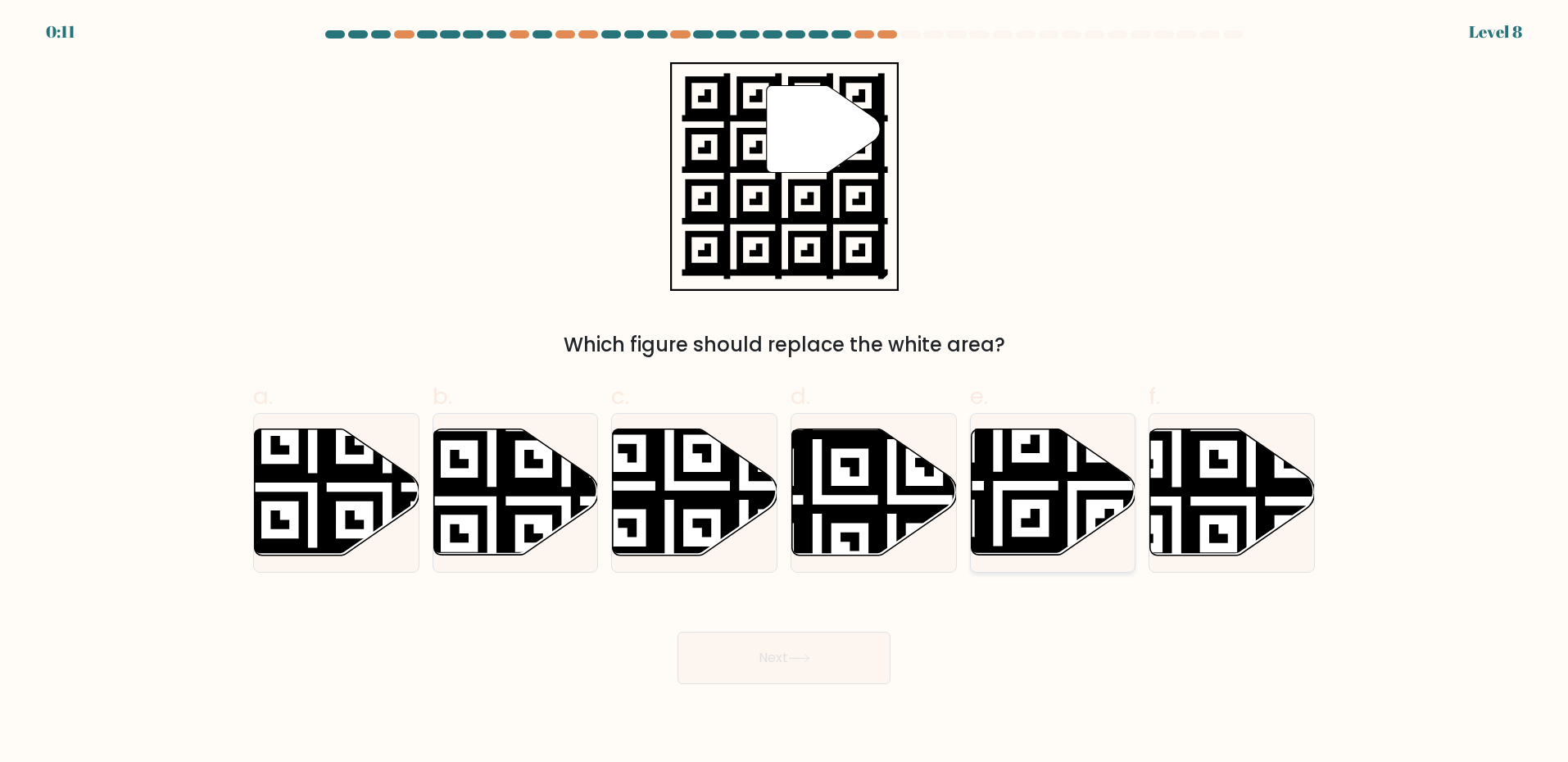
click at [1044, 495] on icon at bounding box center [998, 560] width 298 height 298
click at [785, 392] on input "e." at bounding box center [784, 386] width 1 height 11
radio input "true"
click at [828, 644] on button "Next" at bounding box center [783, 658] width 213 height 52
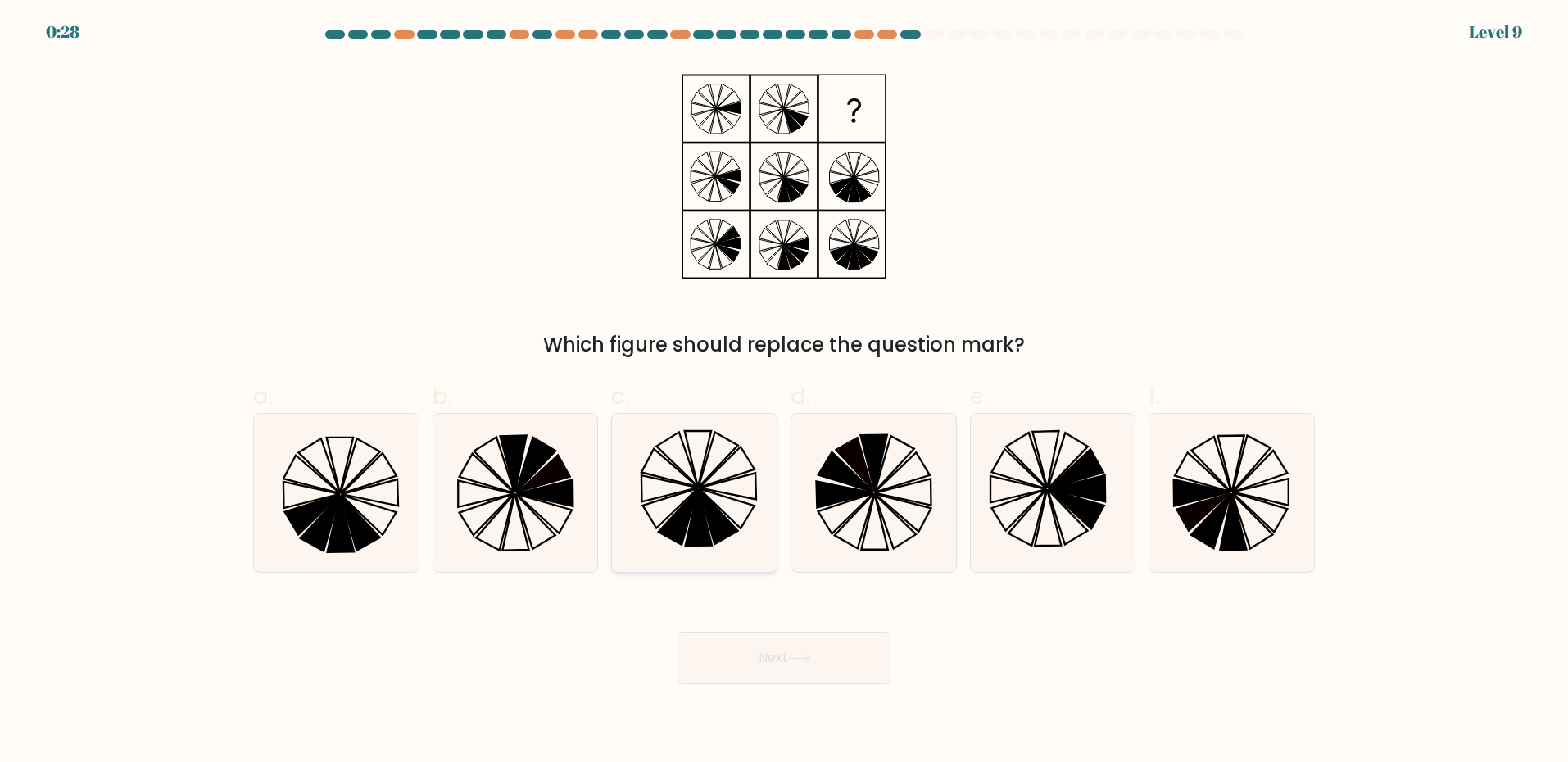
click at [701, 525] on icon at bounding box center [698, 518] width 26 height 56
click at [784, 392] on input "c." at bounding box center [784, 386] width 1 height 11
radio input "true"
click at [763, 657] on button "Next" at bounding box center [783, 658] width 213 height 52
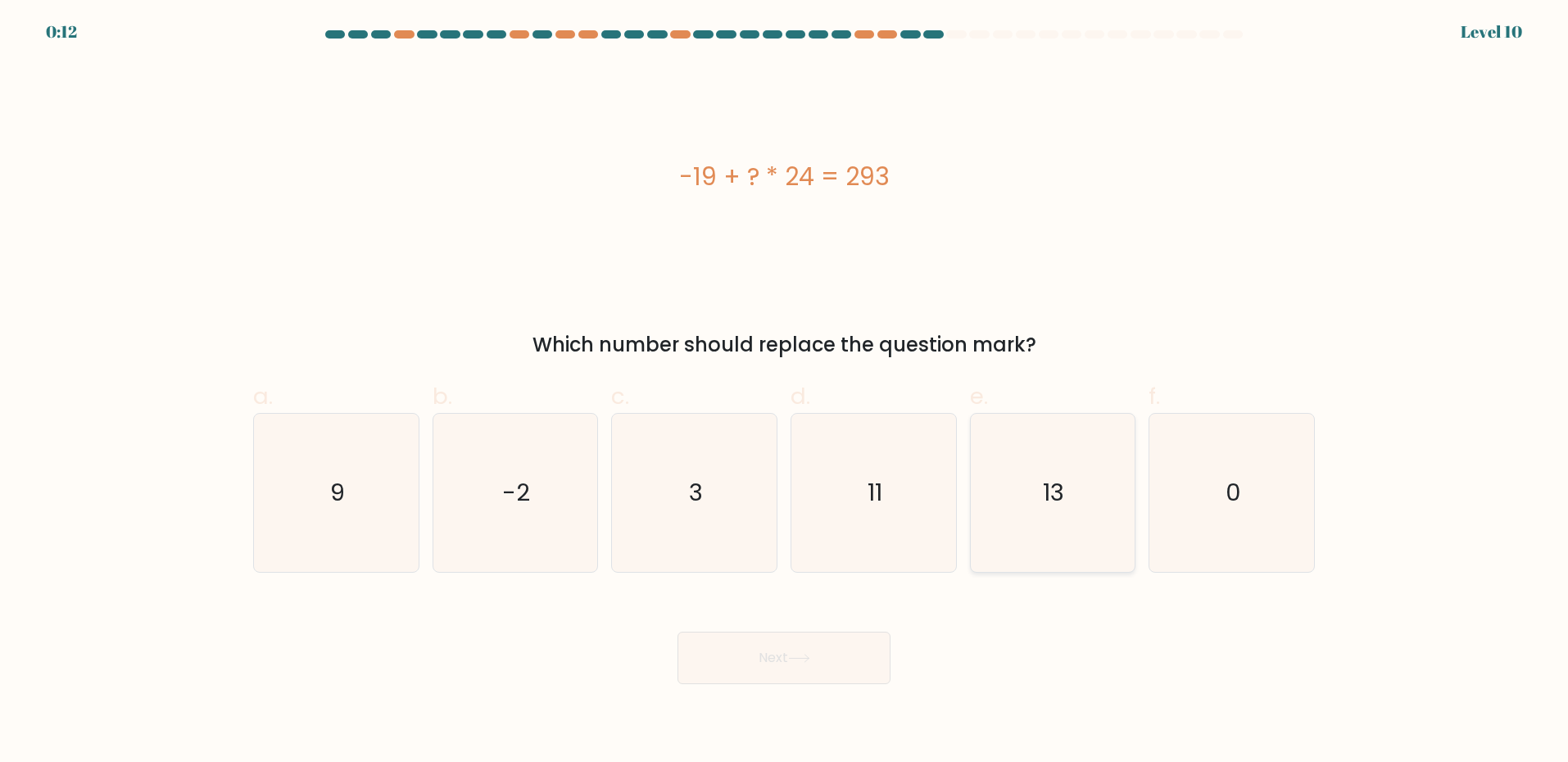
click at [1003, 504] on icon "13" at bounding box center [1053, 493] width 158 height 158
click at [785, 392] on input "e. 13" at bounding box center [784, 386] width 1 height 11
radio input "true"
click at [804, 637] on button "Next" at bounding box center [783, 658] width 213 height 52
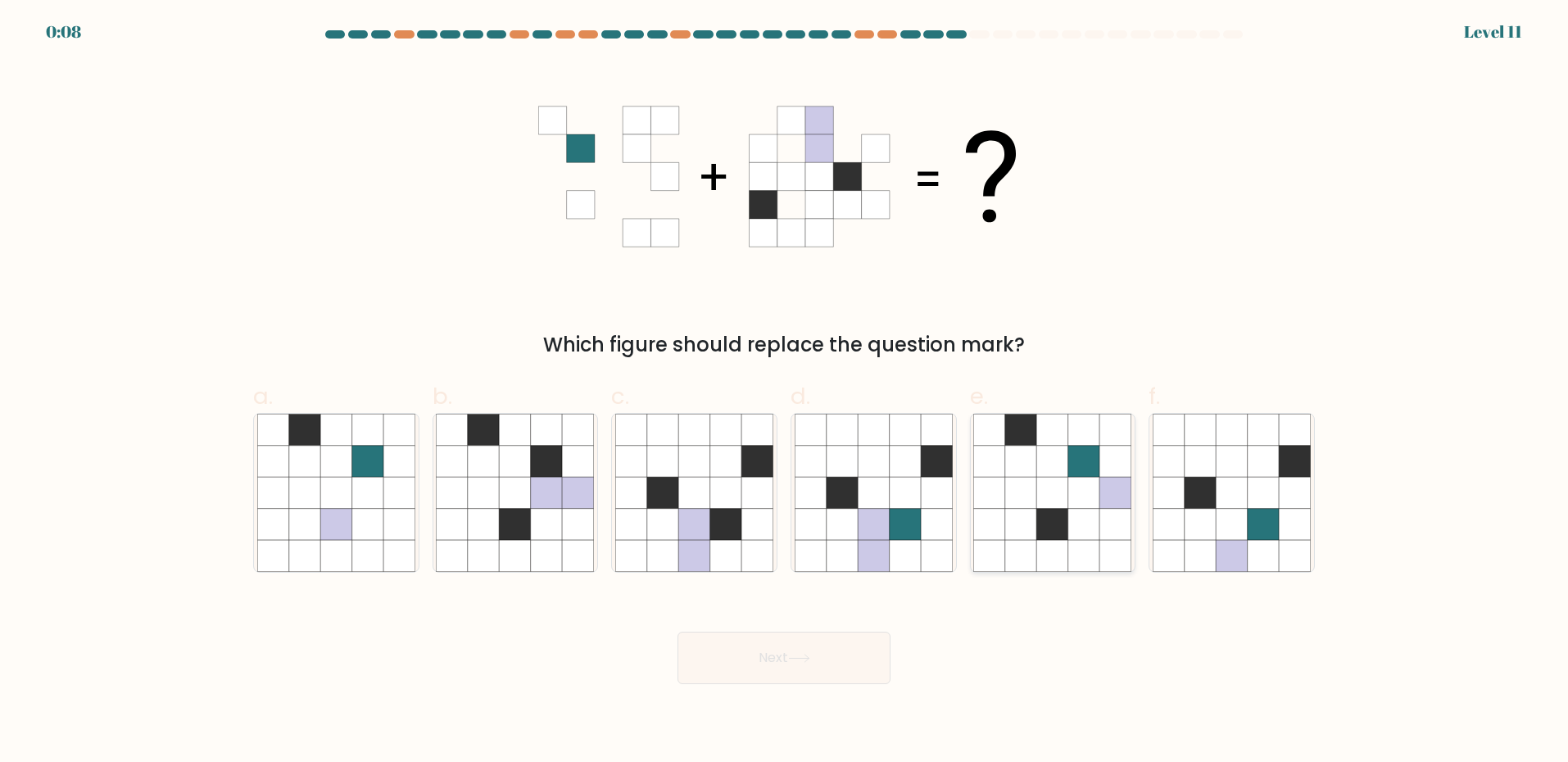
click at [1078, 481] on icon at bounding box center [1083, 493] width 31 height 31
click at [785, 392] on input "e." at bounding box center [784, 386] width 1 height 11
radio input "true"
click at [804, 667] on button "Next" at bounding box center [783, 658] width 213 height 52
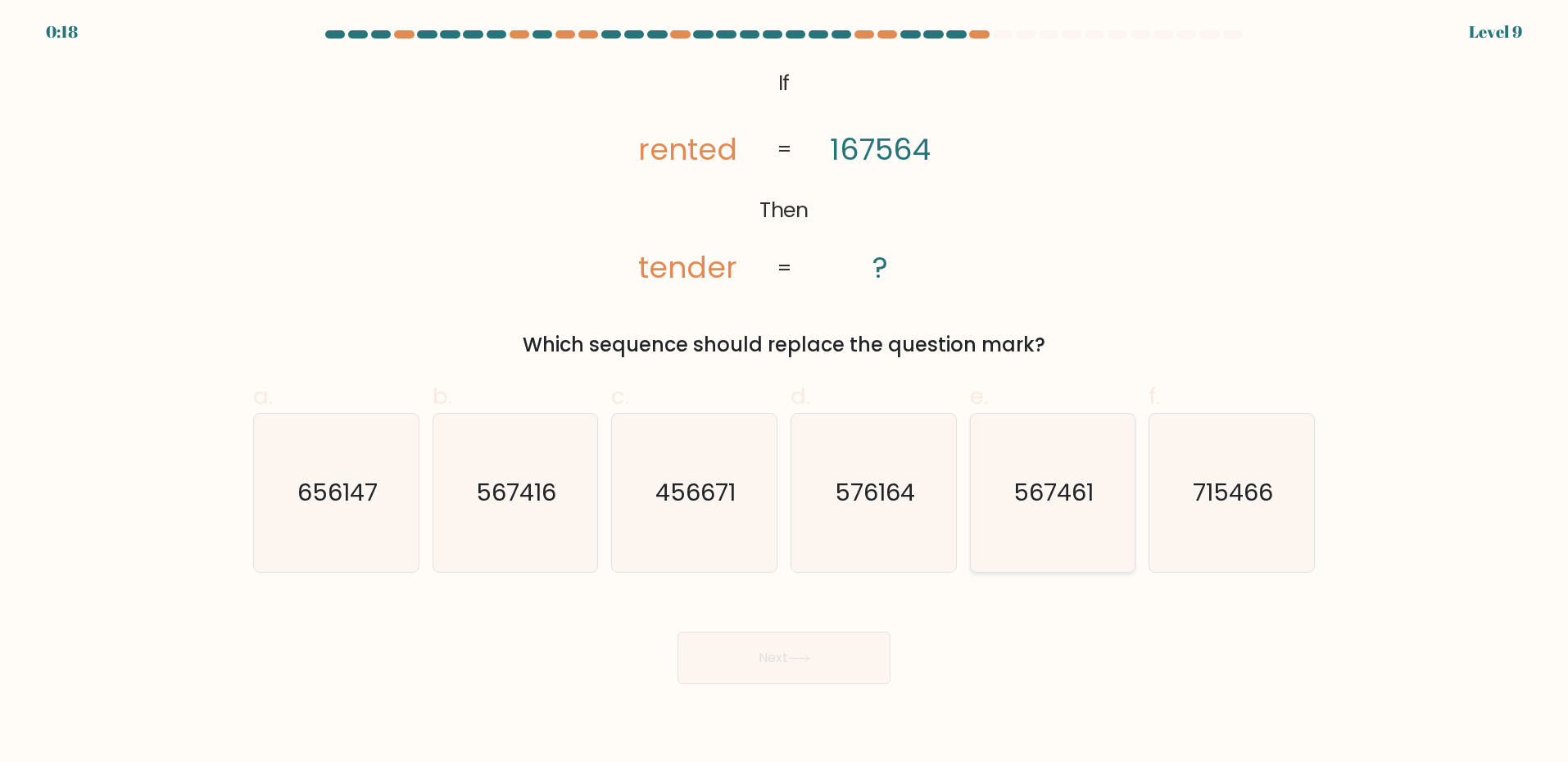
click at [992, 545] on icon "567461" at bounding box center [1053, 493] width 158 height 158
click at [785, 392] on input "e. 567461" at bounding box center [784, 386] width 1 height 11
radio input "true"
click at [855, 652] on button "Next" at bounding box center [783, 658] width 213 height 52
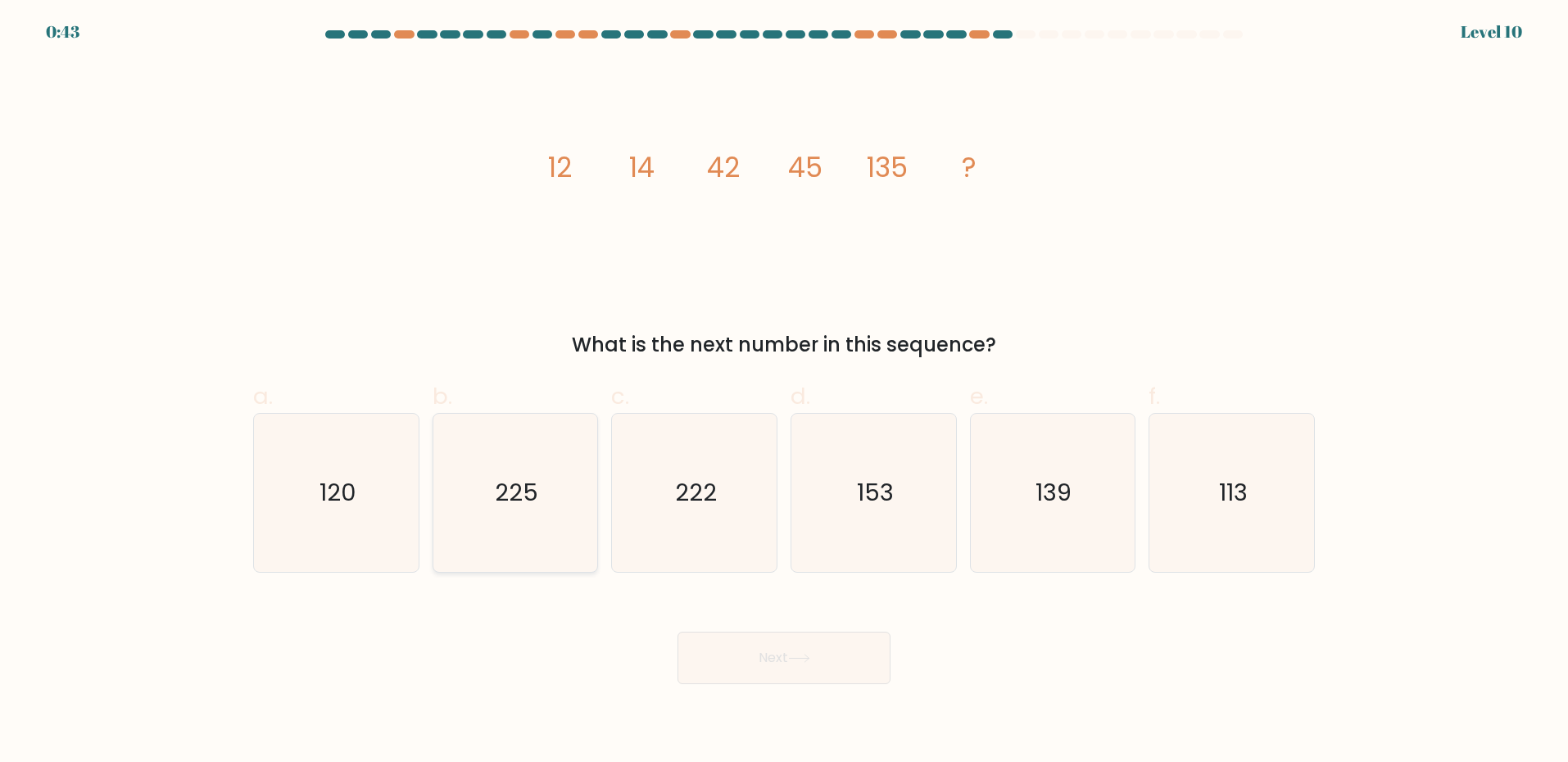
click at [525, 540] on icon "225" at bounding box center [515, 493] width 158 height 158
click at [784, 392] on input "b. 225" at bounding box center [784, 386] width 1 height 11
radio input "true"
click at [769, 665] on button "Next" at bounding box center [783, 658] width 213 height 52
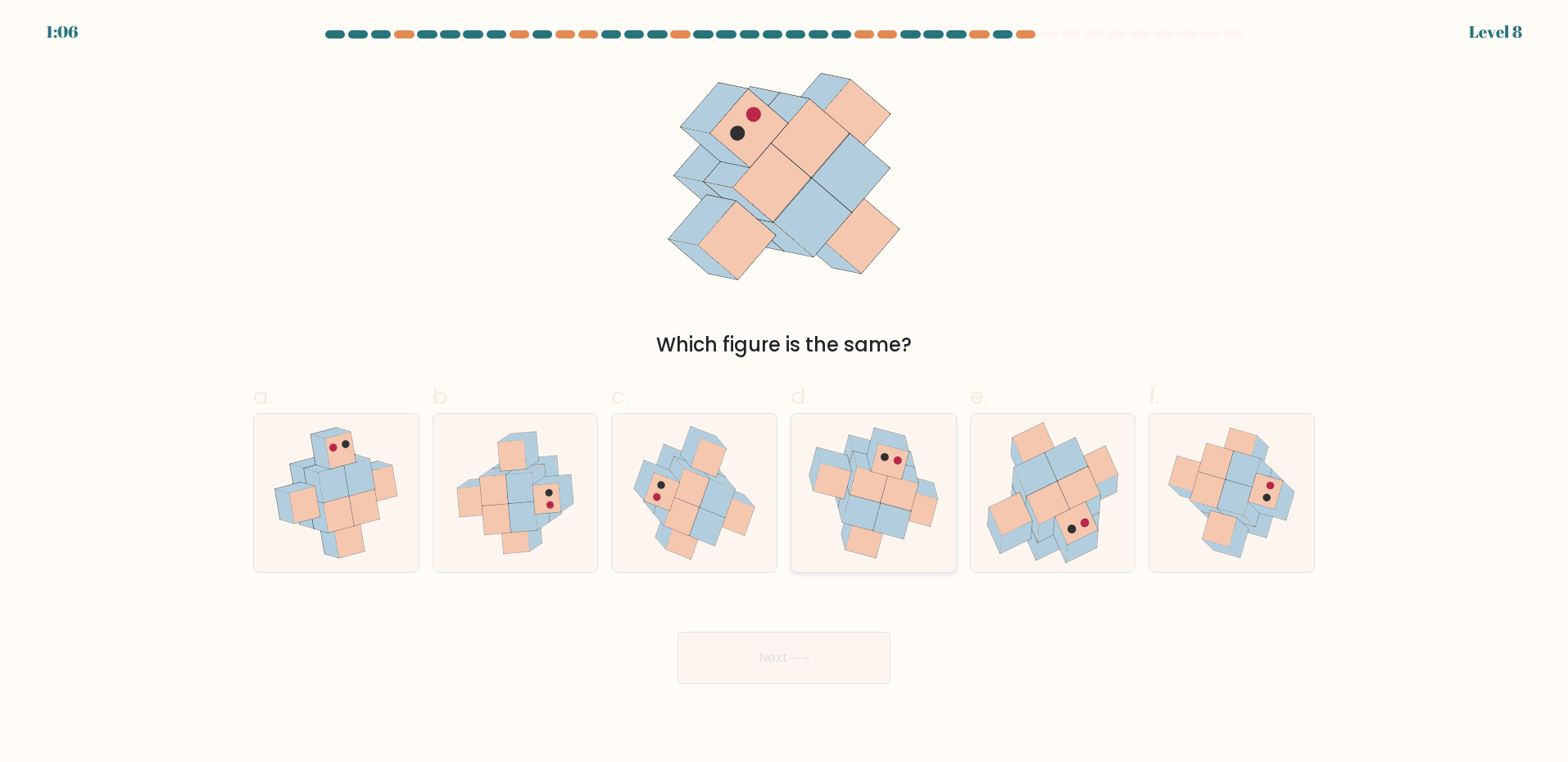
click at [882, 515] on icon at bounding box center [892, 521] width 38 height 35
click at [785, 392] on input "d." at bounding box center [784, 386] width 1 height 11
radio input "true"
click at [826, 645] on button "Next" at bounding box center [783, 658] width 213 height 52
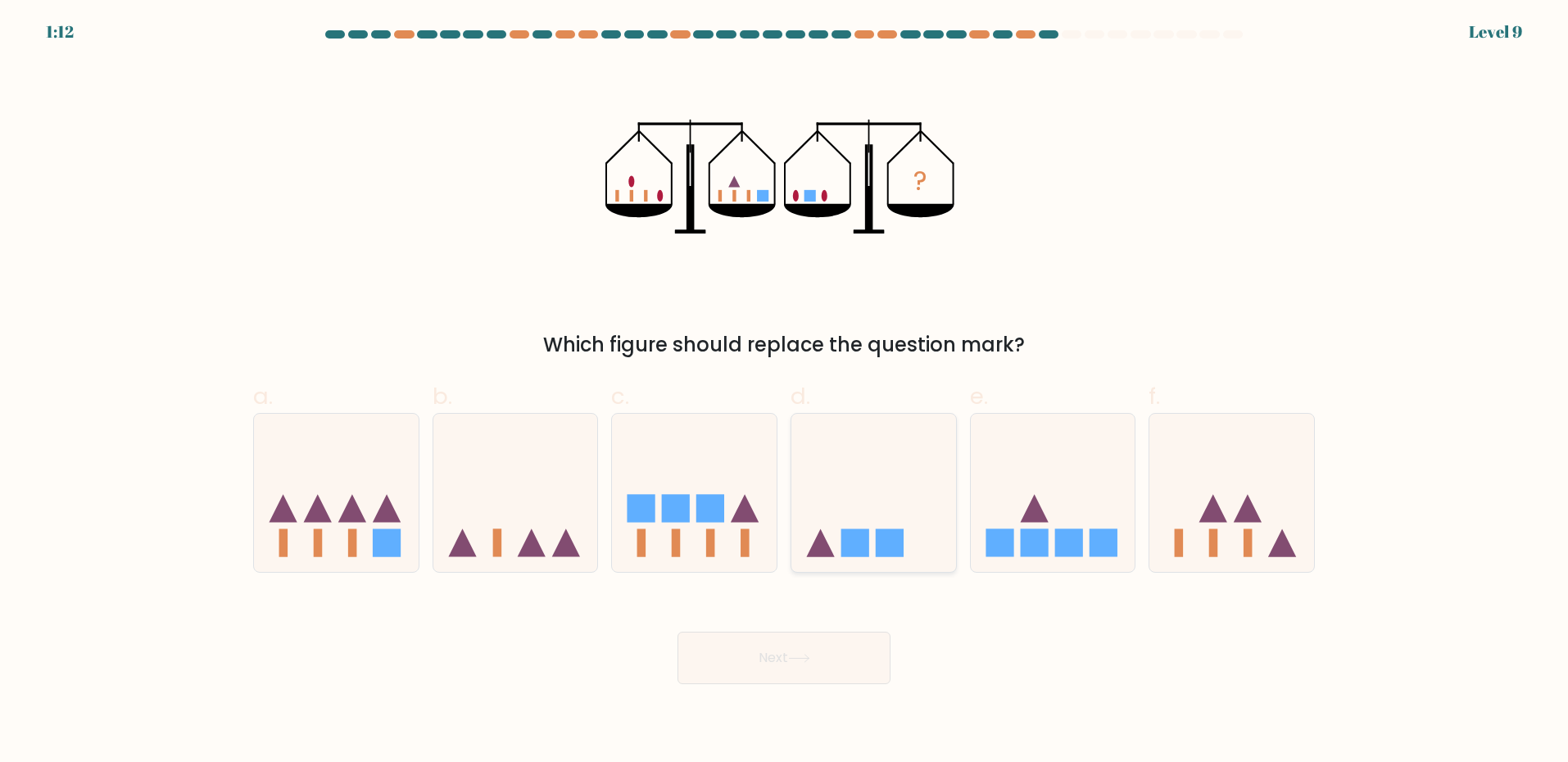
click at [891, 470] on icon at bounding box center [874, 493] width 165 height 136
click at [785, 392] on input "d." at bounding box center [784, 386] width 1 height 11
radio input "true"
click at [799, 661] on icon at bounding box center [799, 658] width 22 height 9
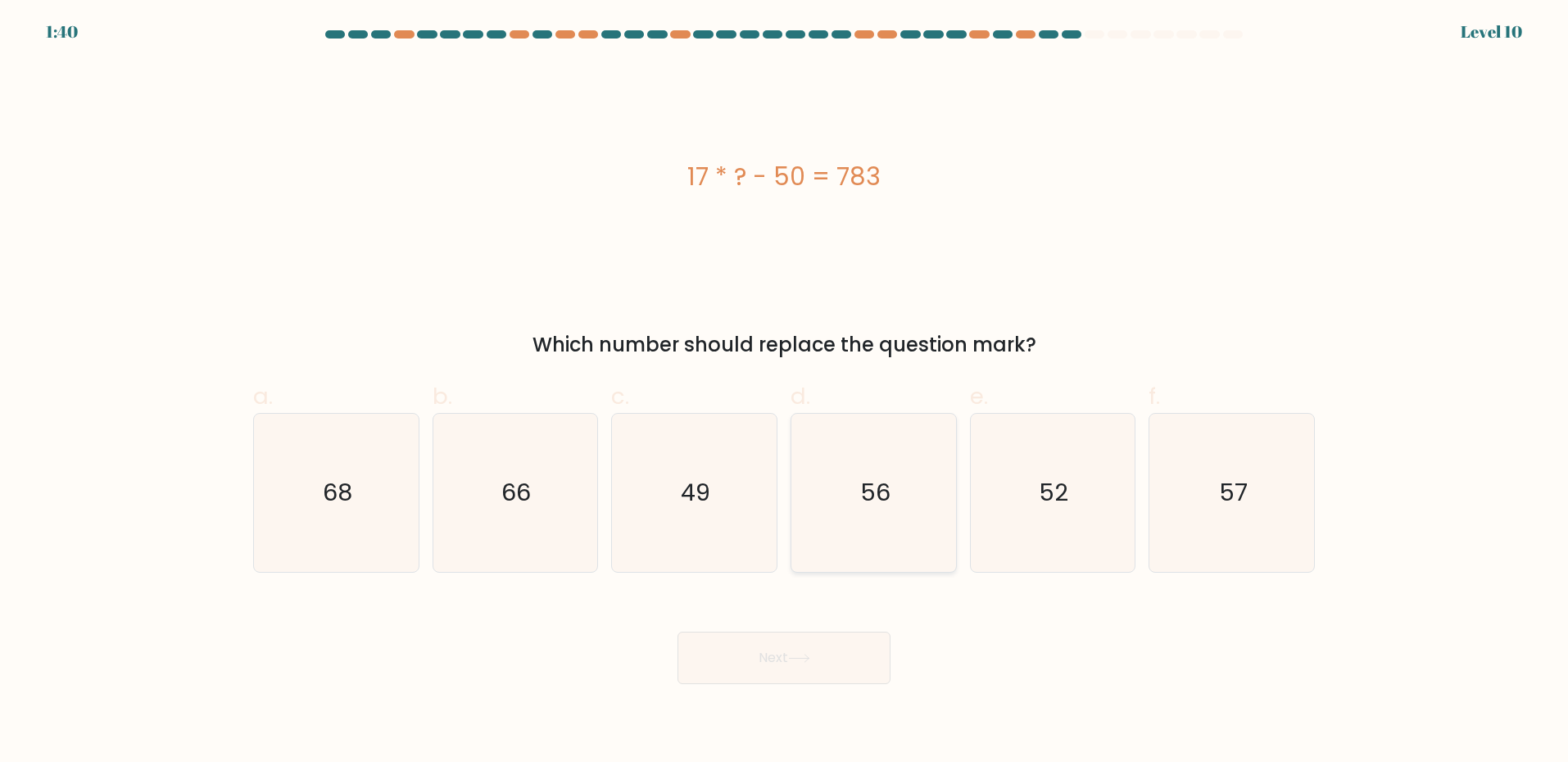
click at [792, 461] on div "56" at bounding box center [873, 493] width 166 height 160
click at [785, 392] on input "d. 56" at bounding box center [784, 386] width 1 height 11
radio input "true"
click at [780, 678] on button "Next" at bounding box center [783, 658] width 213 height 52
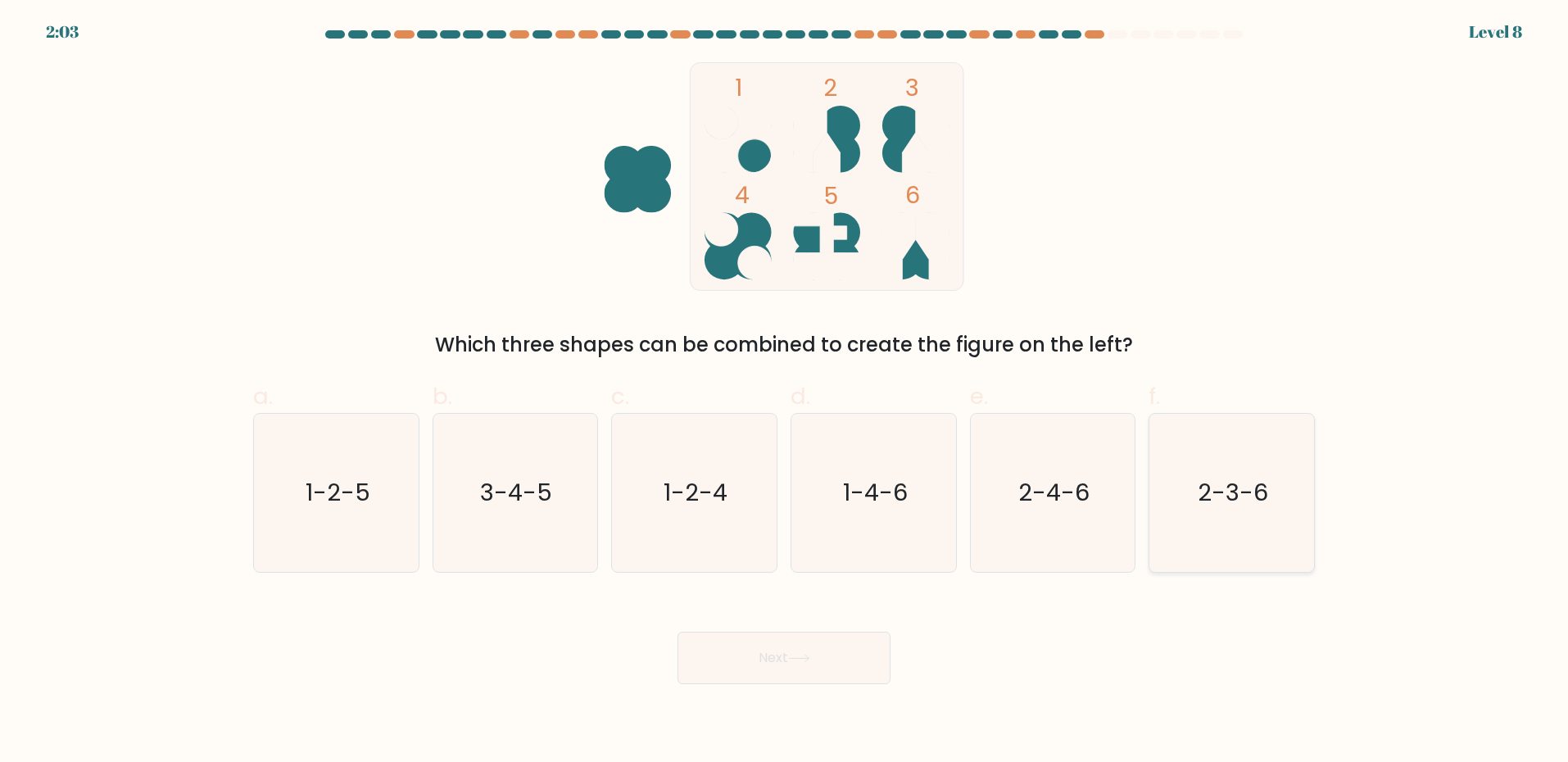
drag, startPoint x: 1269, startPoint y: 479, endPoint x: 1056, endPoint y: 618, distance: 254.3
click at [1266, 480] on icon "2-3-6" at bounding box center [1232, 493] width 158 height 158
click at [785, 392] on input "f. 2-3-6" at bounding box center [784, 386] width 1 height 11
radio input "true"
click at [815, 668] on button "Next" at bounding box center [783, 658] width 213 height 52
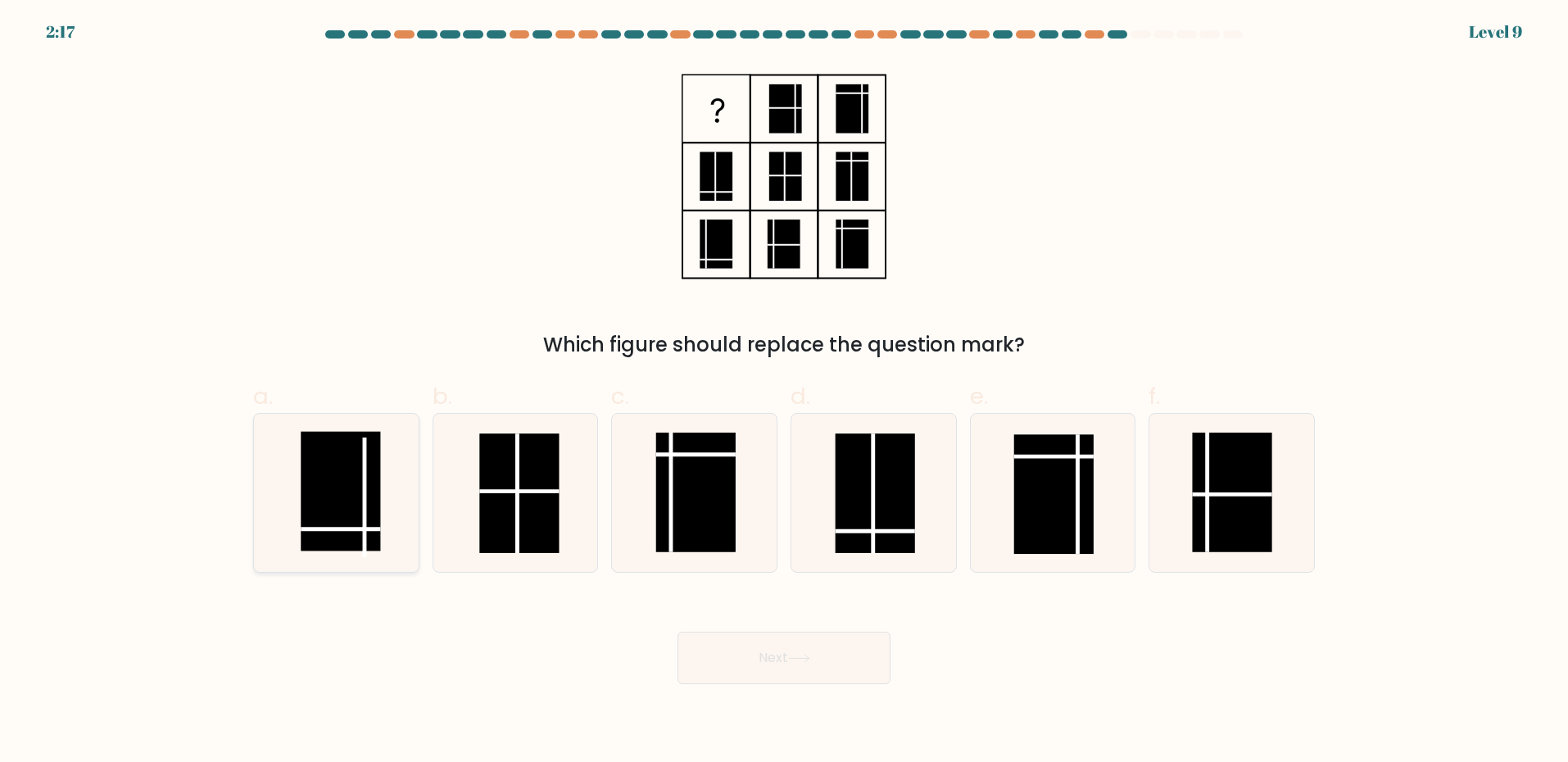
click at [333, 515] on rect at bounding box center [340, 492] width 79 height 120
click at [784, 392] on input "a." at bounding box center [784, 386] width 1 height 11
radio input "true"
click at [808, 645] on button "Next" at bounding box center [783, 658] width 213 height 52
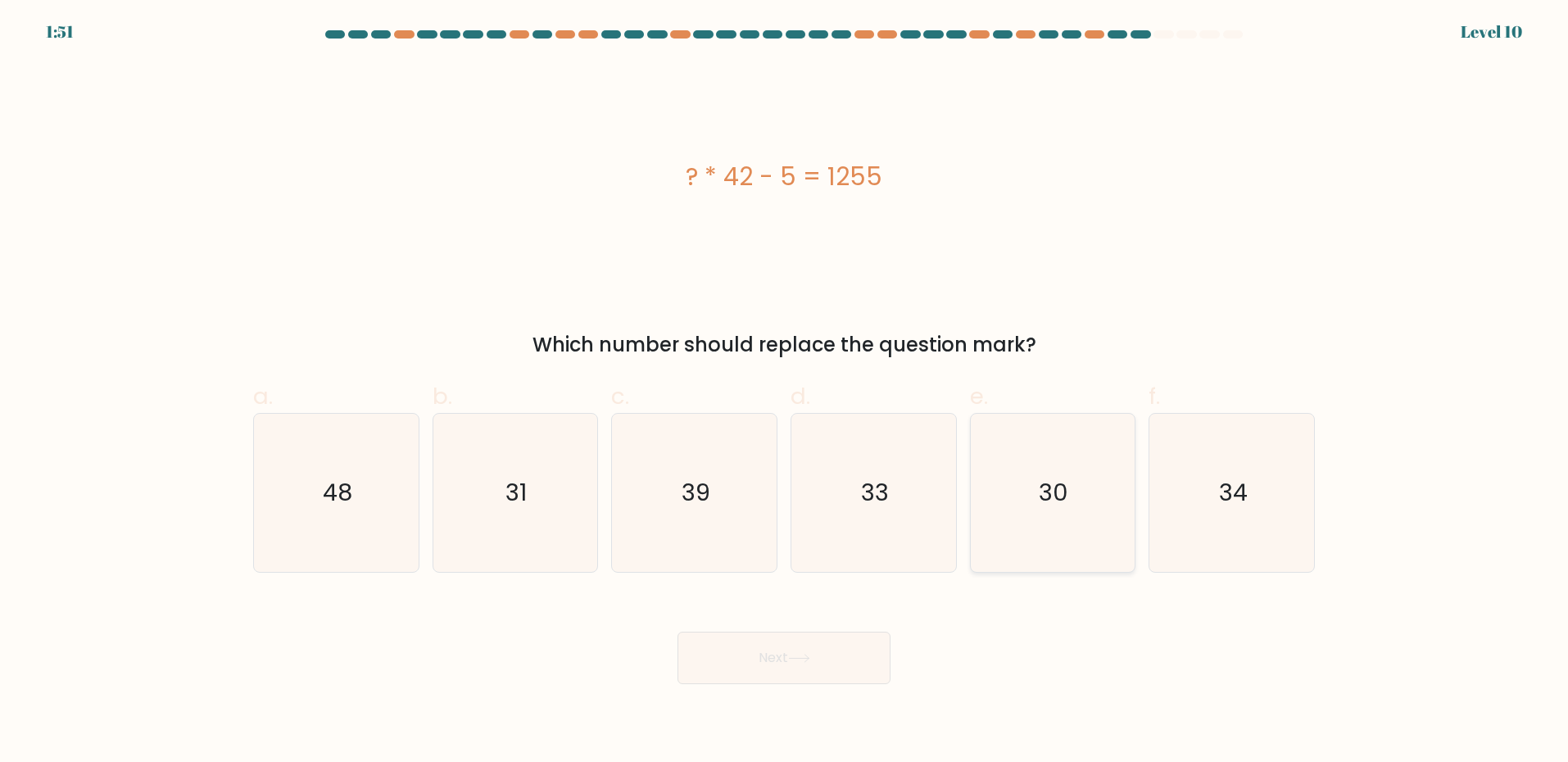
click at [1016, 515] on icon "30" at bounding box center [1053, 493] width 158 height 158
click at [785, 392] on input "e. 30" at bounding box center [784, 386] width 1 height 11
radio input "true"
click at [829, 657] on button "Next" at bounding box center [783, 658] width 213 height 52
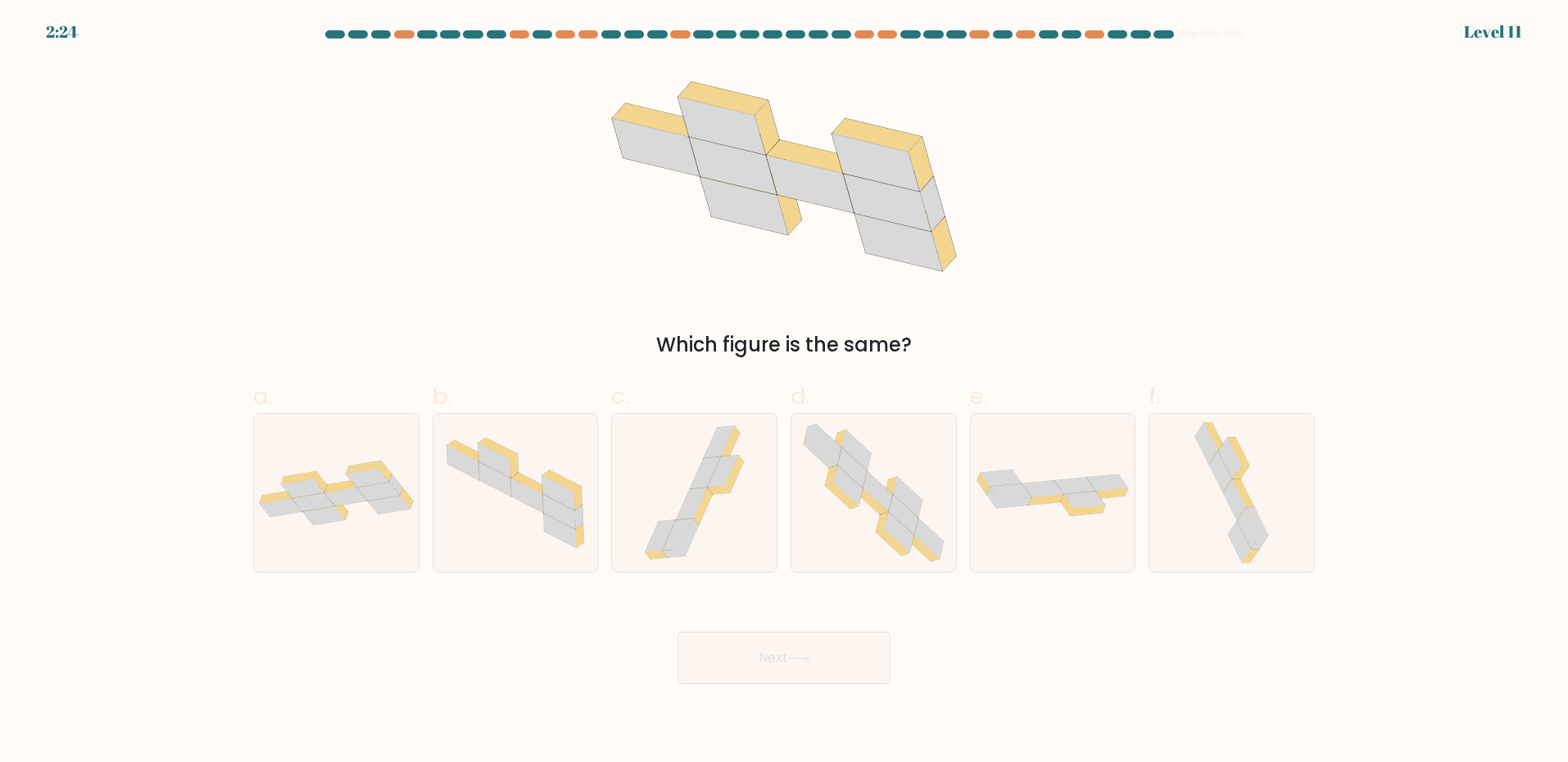
drag, startPoint x: 365, startPoint y: 493, endPoint x: 459, endPoint y: 578, distance: 126.7
click at [361, 492] on icon at bounding box center [378, 492] width 43 height 19
click at [784, 392] on input "a." at bounding box center [784, 386] width 1 height 11
radio input "true"
click at [745, 653] on button "Next" at bounding box center [783, 658] width 213 height 52
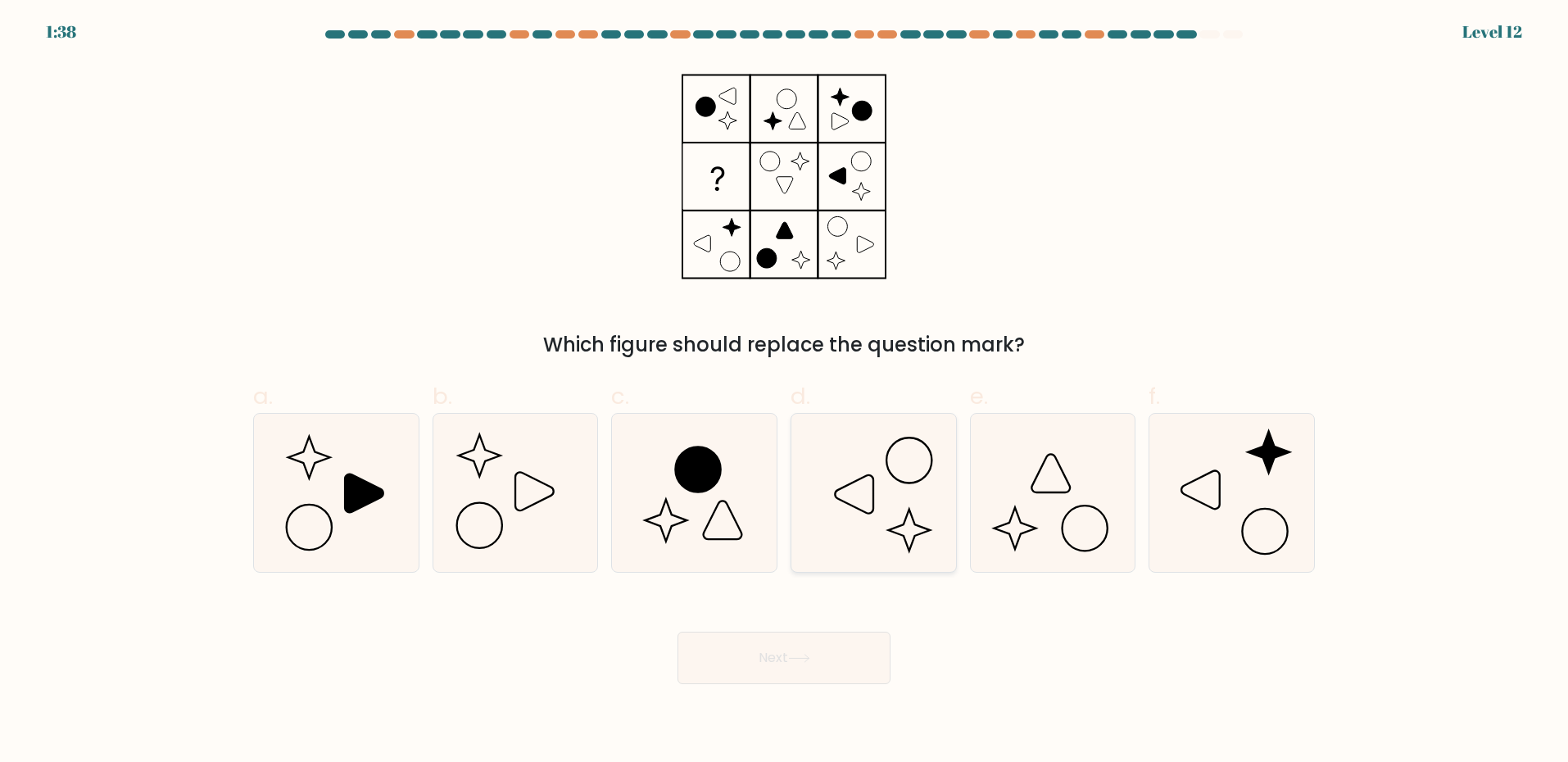
click at [893, 498] on icon at bounding box center [874, 493] width 158 height 158
click at [785, 392] on input "d." at bounding box center [784, 386] width 1 height 11
radio input "true"
click at [760, 657] on button "Next" at bounding box center [783, 658] width 213 height 52
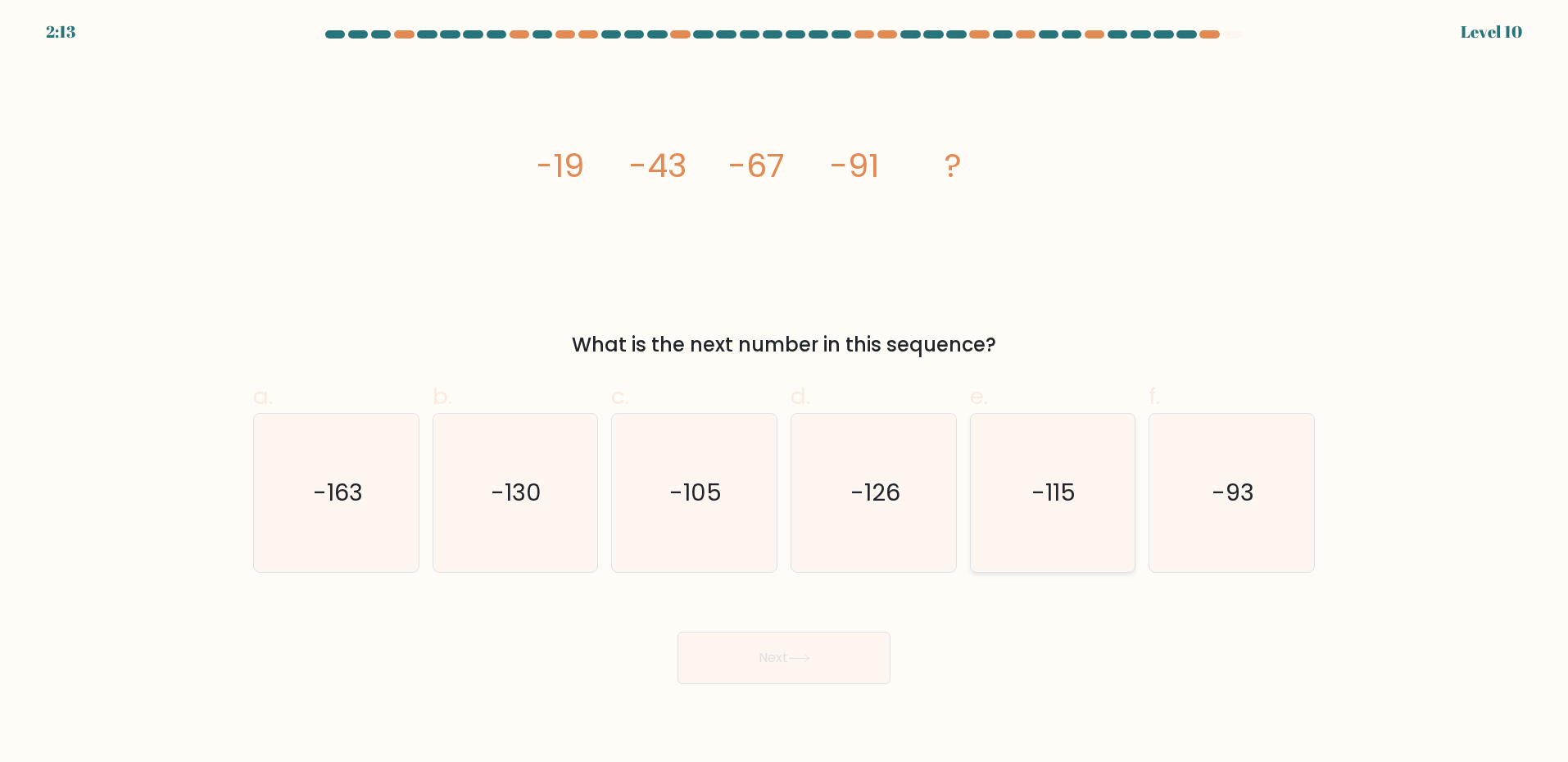
click at [1053, 517] on icon "-115" at bounding box center [1053, 493] width 158 height 158
click at [785, 392] on input "e. -115" at bounding box center [784, 386] width 1 height 11
radio input "true"
click at [835, 658] on button "Next" at bounding box center [783, 658] width 213 height 52
